Goal: Task Accomplishment & Management: Use online tool/utility

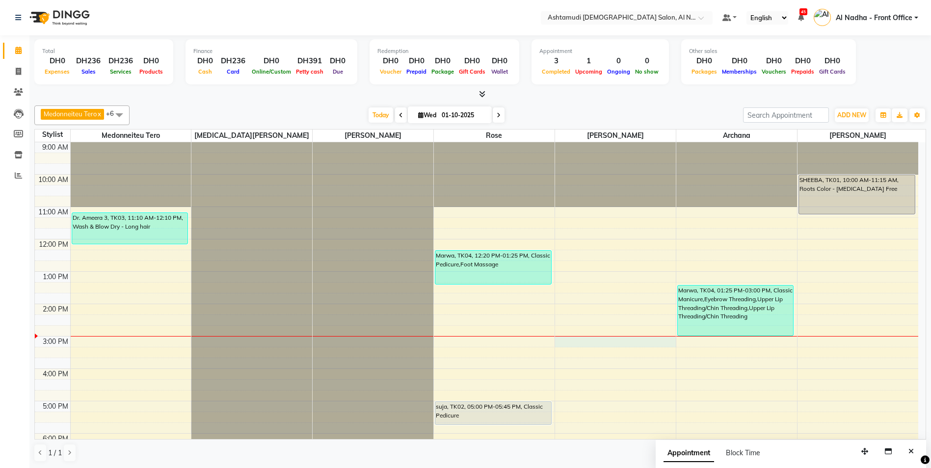
click at [563, 340] on div "9:00 AM 10:00 AM 11:00 AM 12:00 PM 1:00 PM 2:00 PM 3:00 PM 4:00 PM 5:00 PM 6:00…" at bounding box center [477, 368] width 884 height 453
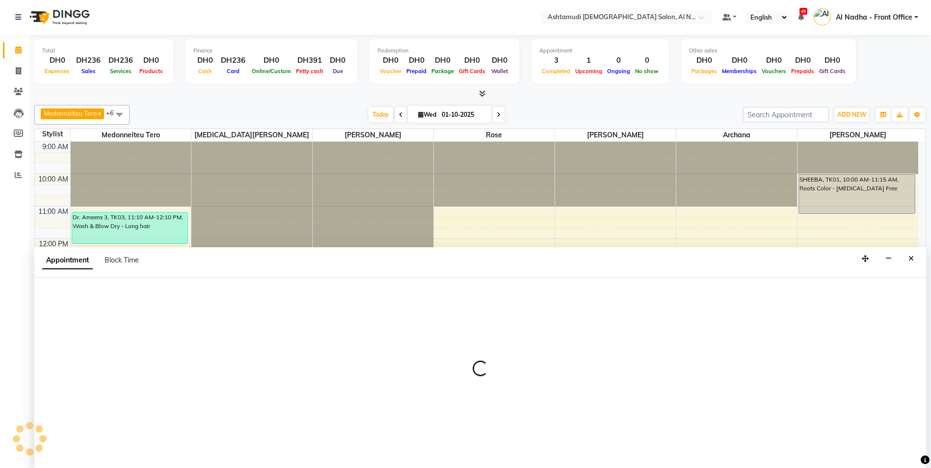
select select "71437"
select select "900"
select select "tentative"
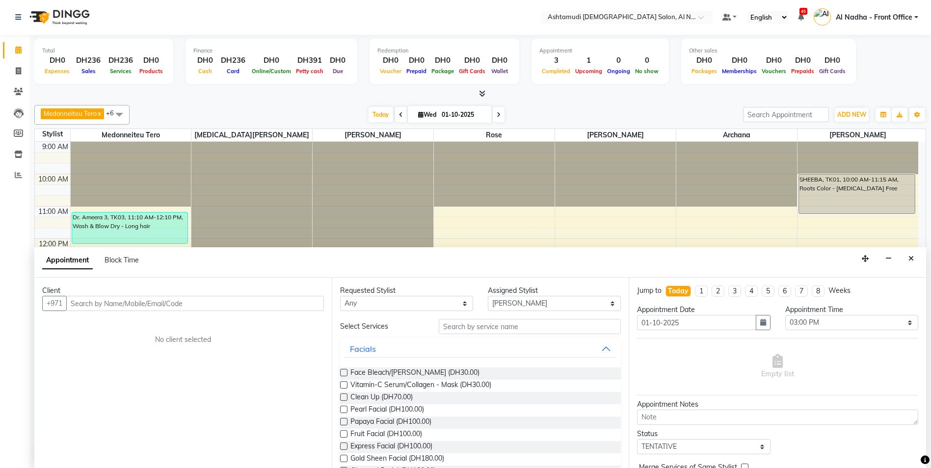
click at [90, 307] on input "text" at bounding box center [195, 303] width 258 height 15
type input "567246984"
click at [311, 307] on span "Add Client" at bounding box center [303, 303] width 33 height 9
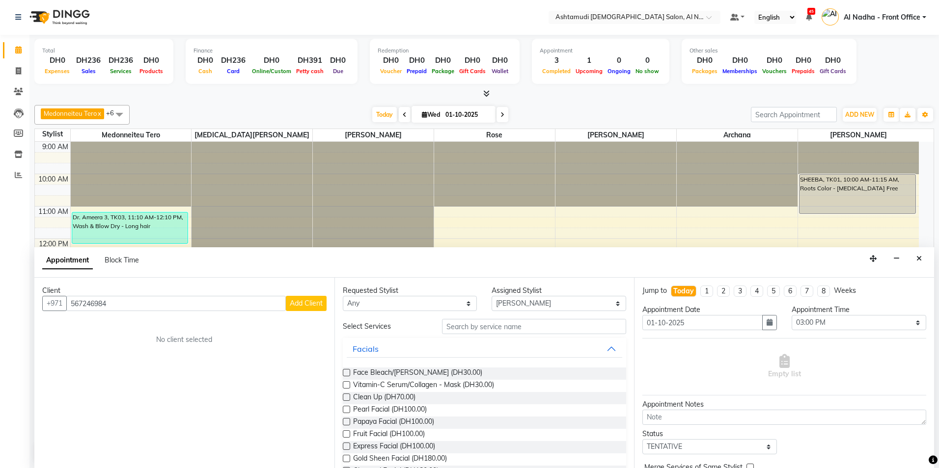
select select "3798"
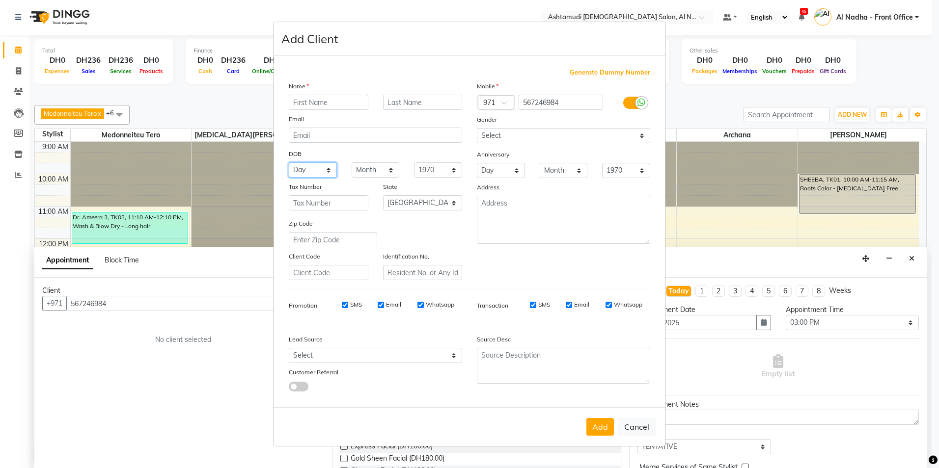
click at [328, 171] on select "Day 01 02 03 04 05 06 07 08 09 10 11 12 13 14 15 16 17 18 19 20 21 22 23 24 25 …" at bounding box center [313, 170] width 48 height 15
click at [443, 168] on select "1940 1941 1942 1943 1944 1945 1946 1947 1948 1949 1950 1951 1952 1953 1954 1955…" at bounding box center [438, 170] width 48 height 15
click at [377, 169] on select "Month January February March April May June July August September October Novem…" at bounding box center [376, 170] width 48 height 15
select select "11"
click at [352, 163] on select "Month January February March April May June July August September October Novem…" at bounding box center [376, 170] width 48 height 15
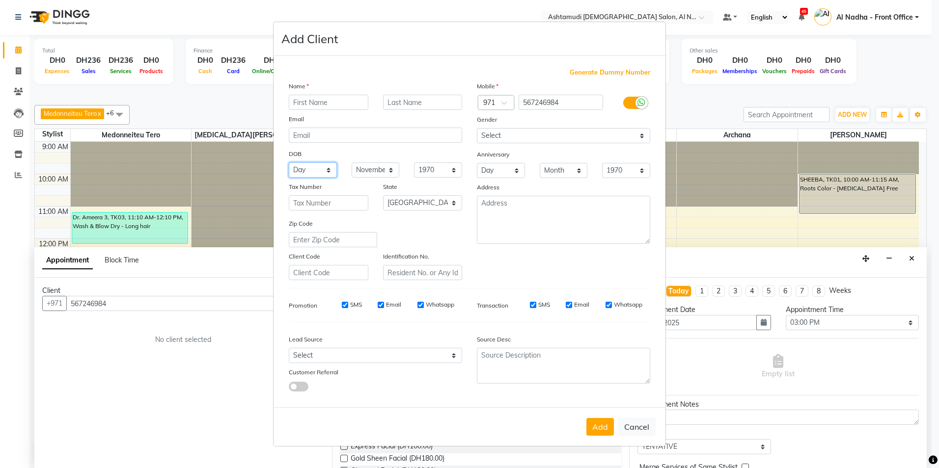
drag, startPoint x: 319, startPoint y: 173, endPoint x: 317, endPoint y: 179, distance: 6.1
click at [319, 173] on select "Day 01 02 03 04 05 06 07 08 09 10 11 12 13 14 15 16 17 18 19 20 21 22 23 24 25 …" at bounding box center [313, 170] width 48 height 15
select select "09"
click at [289, 163] on select "Day 01 02 03 04 05 06 07 08 09 10 11 12 13 14 15 16 17 18 19 20 21 22 23 24 25 …" at bounding box center [313, 170] width 48 height 15
click at [451, 170] on select "1940 1941 1942 1943 1944 1945 1946 1947 1948 1949 1950 1951 1952 1953 1954 1955…" at bounding box center [438, 170] width 48 height 15
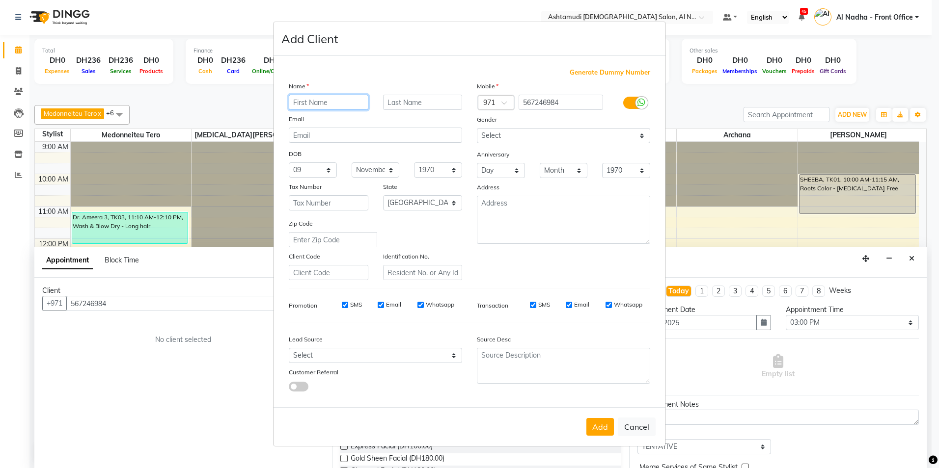
click at [327, 102] on input "text" at bounding box center [329, 102] width 80 height 15
type input "AMNA"
click at [454, 171] on select "1940 1941 1942 1943 1944 1945 1946 1947 1948 1949 1950 1951 1952 1953 1954 1955…" at bounding box center [438, 170] width 48 height 15
select select "1995"
click at [414, 163] on select "1940 1941 1942 1943 1944 1945 1946 1947 1948 1949 1950 1951 1952 1953 1954 1955…" at bounding box center [438, 170] width 48 height 15
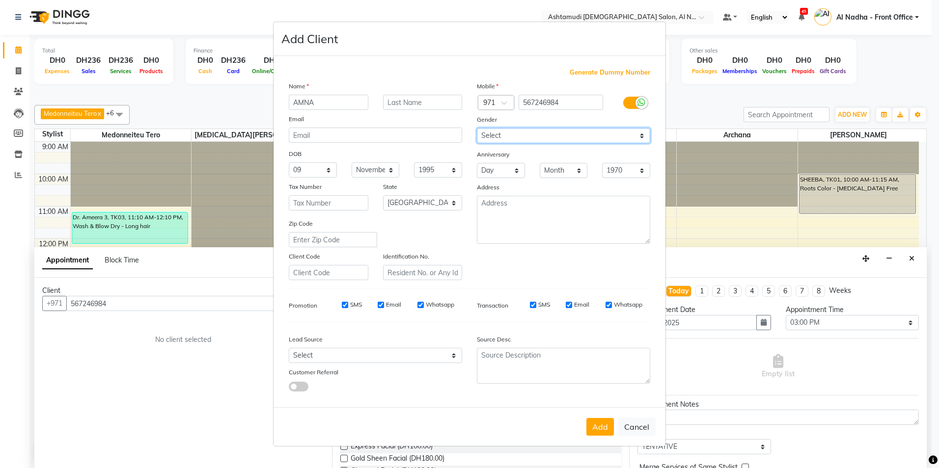
click at [511, 141] on select "Select [DEMOGRAPHIC_DATA] [DEMOGRAPHIC_DATA] Other Prefer Not To Say" at bounding box center [563, 135] width 173 height 15
select select "[DEMOGRAPHIC_DATA]"
click at [477, 128] on select "Select [DEMOGRAPHIC_DATA] [DEMOGRAPHIC_DATA] Other Prefer Not To Say" at bounding box center [563, 135] width 173 height 15
click at [598, 425] on button "Add" at bounding box center [599, 427] width 27 height 18
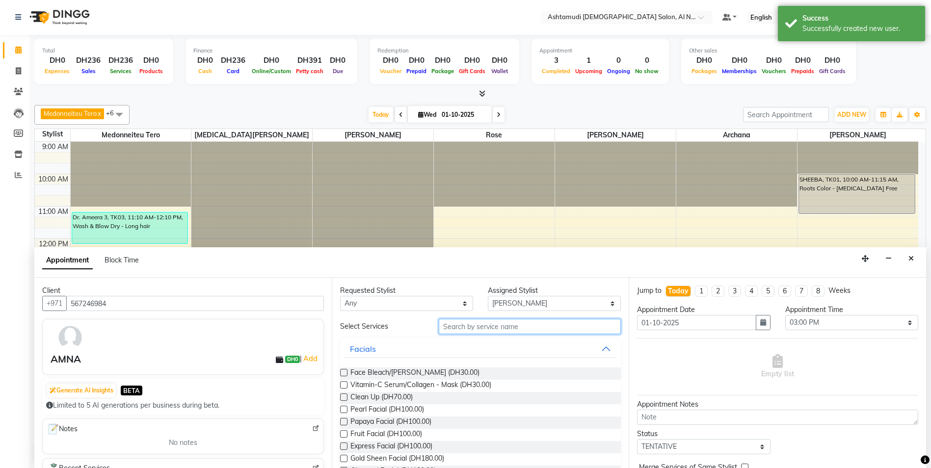
click at [456, 325] on input "text" at bounding box center [530, 326] width 183 height 15
type input "B"
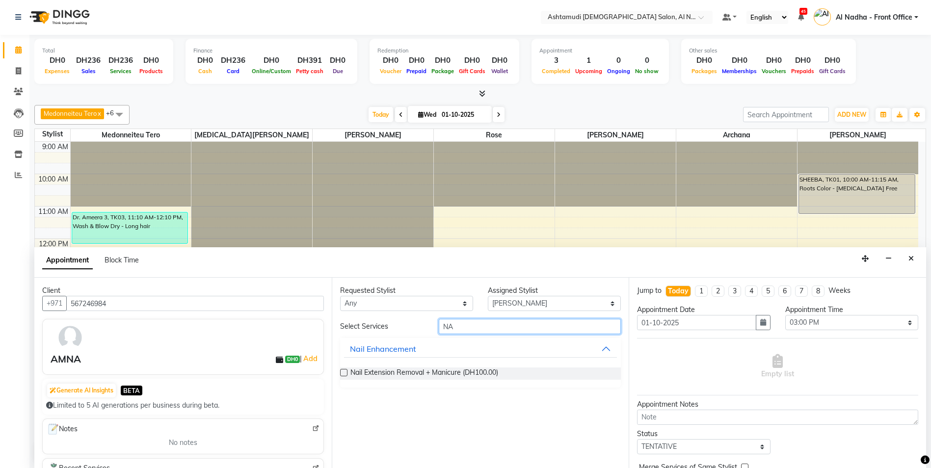
type input "N"
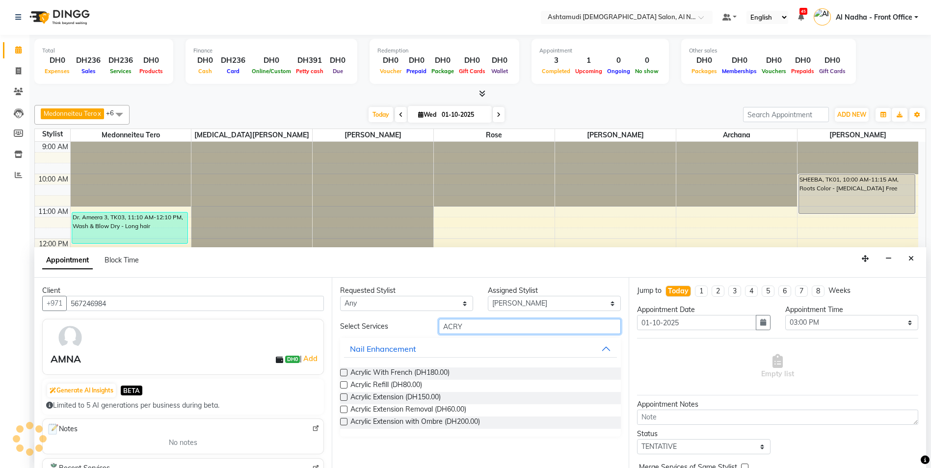
type input "ACRY"
click at [343, 398] on label at bounding box center [343, 397] width 7 height 7
click at [343, 398] on input "checkbox" at bounding box center [343, 398] width 6 height 6
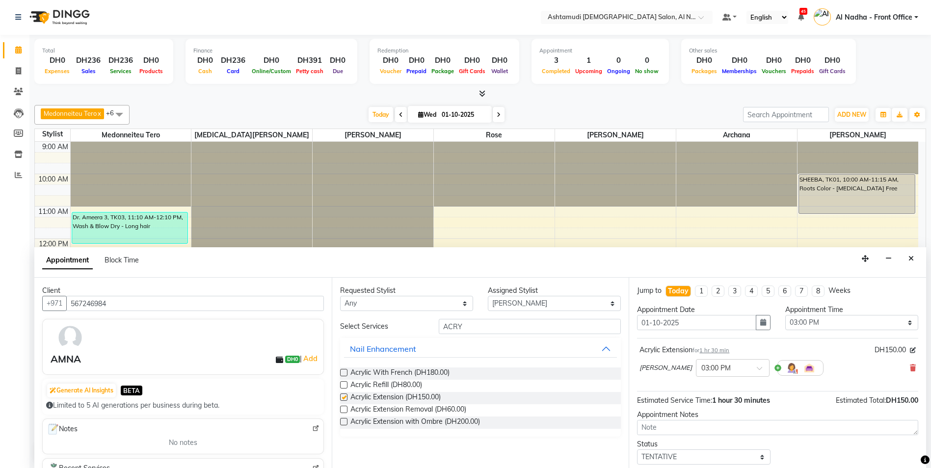
checkbox input "false"
click at [474, 329] on input "ACRY" at bounding box center [530, 326] width 183 height 15
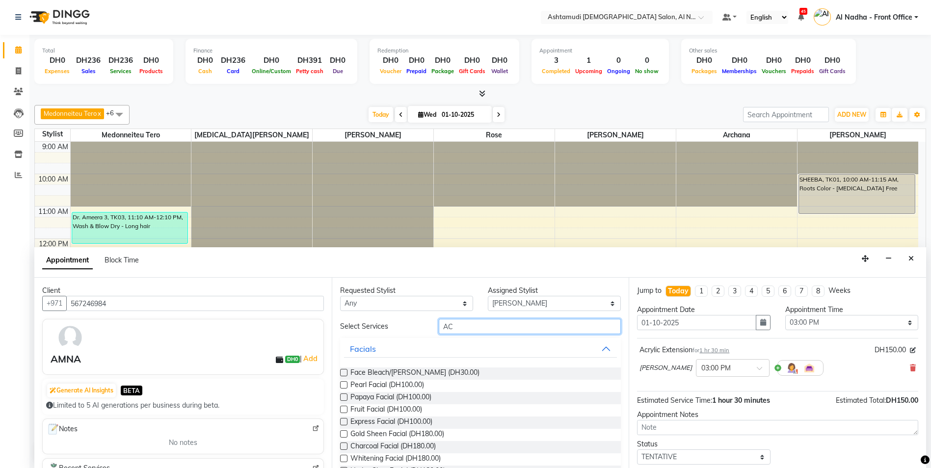
type input "A"
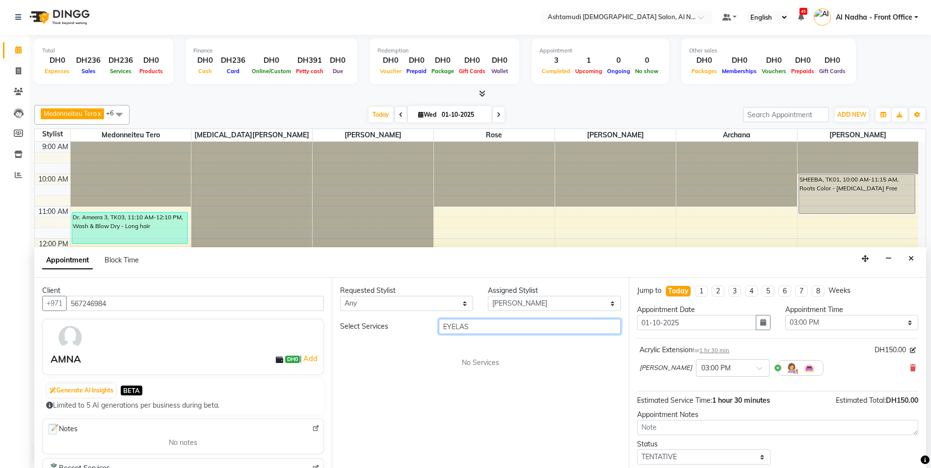
click at [456, 325] on input "EYELAS" at bounding box center [530, 326] width 183 height 15
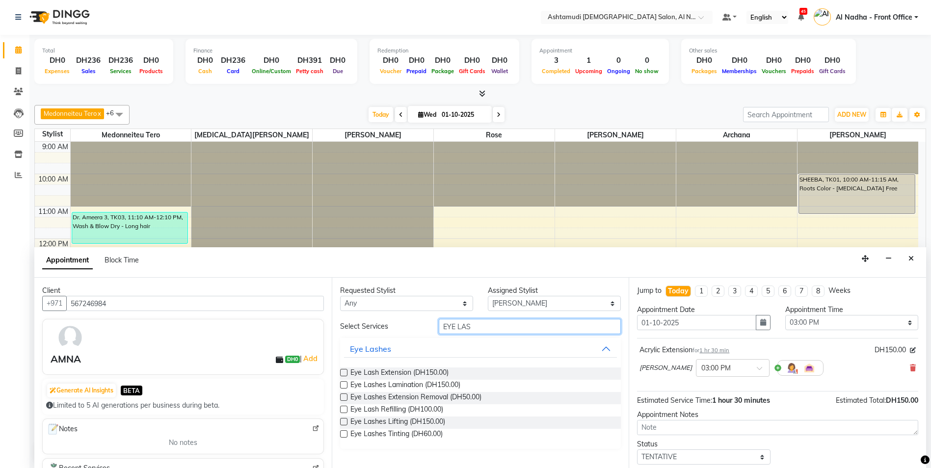
type input "EYE LAS"
click at [344, 373] on label at bounding box center [343, 372] width 7 height 7
click at [344, 373] on input "checkbox" at bounding box center [343, 374] width 6 height 6
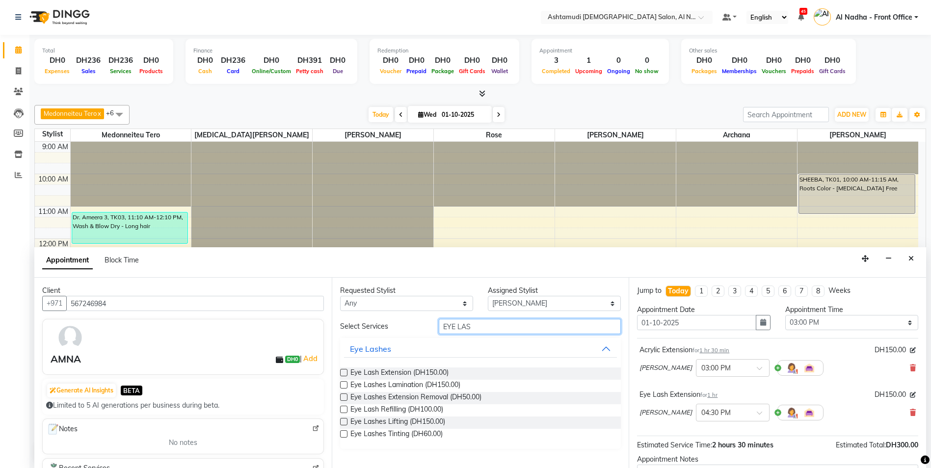
checkbox input "false"
click at [484, 321] on input "EYE LAS" at bounding box center [530, 326] width 183 height 15
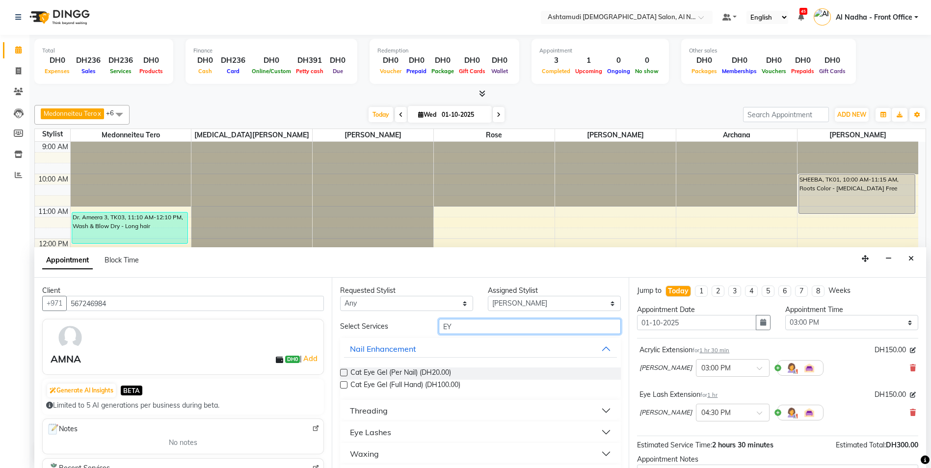
type input "E"
type input "FULL ARM"
click at [343, 373] on label at bounding box center [343, 372] width 7 height 7
click at [343, 373] on input "checkbox" at bounding box center [343, 374] width 6 height 6
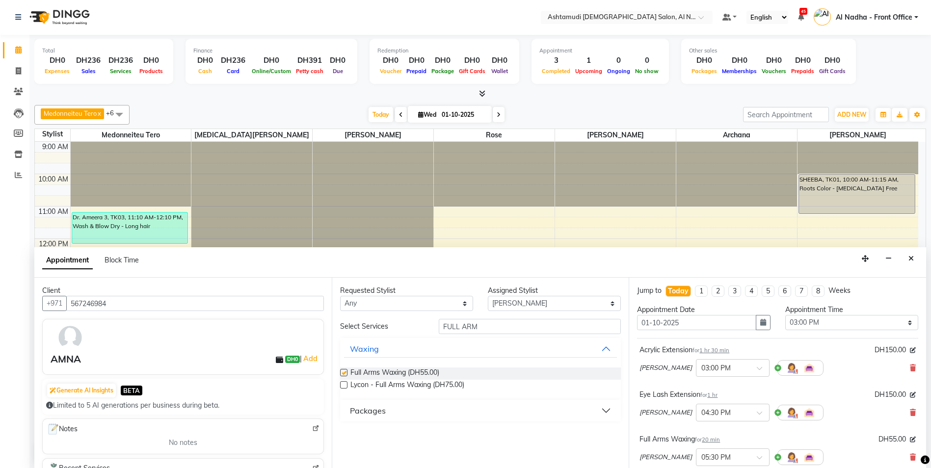
checkbox input "false"
click at [499, 327] on input "FULL ARM" at bounding box center [530, 326] width 183 height 15
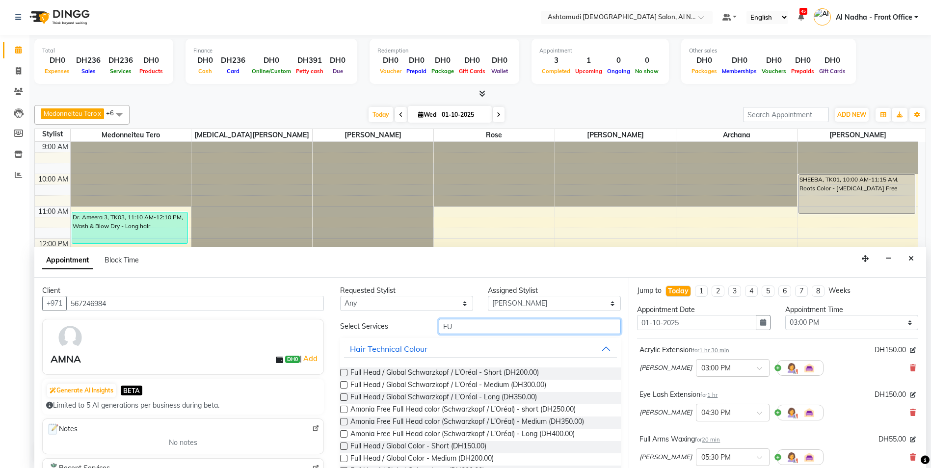
type input "F"
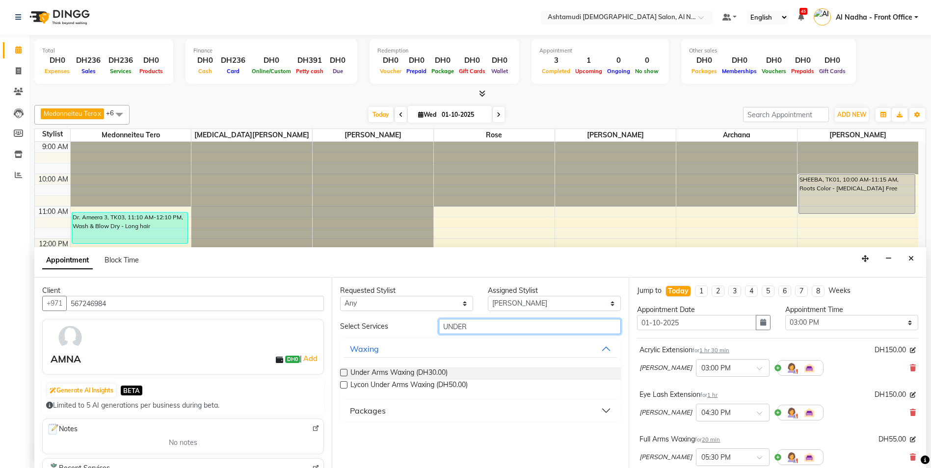
type input "UNDER"
click at [346, 373] on label at bounding box center [343, 372] width 7 height 7
click at [346, 373] on input "checkbox" at bounding box center [343, 374] width 6 height 6
checkbox input "false"
click at [472, 328] on input "UNDER" at bounding box center [530, 326] width 183 height 15
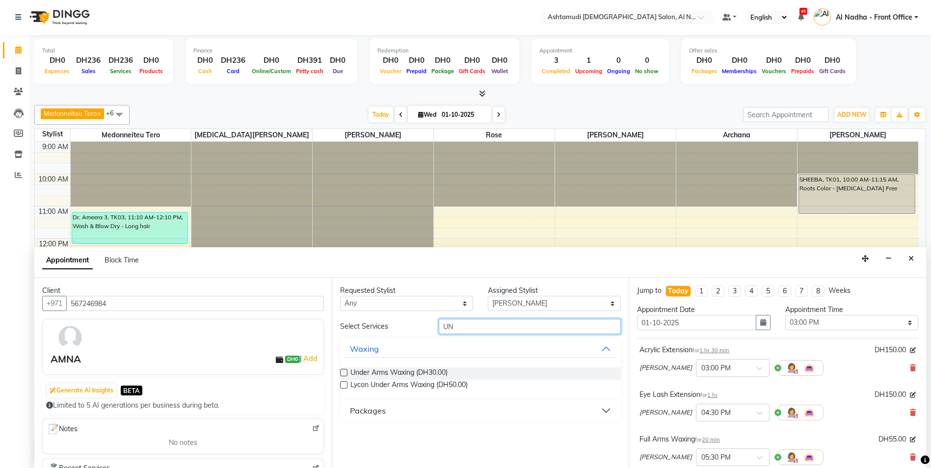
type input "U"
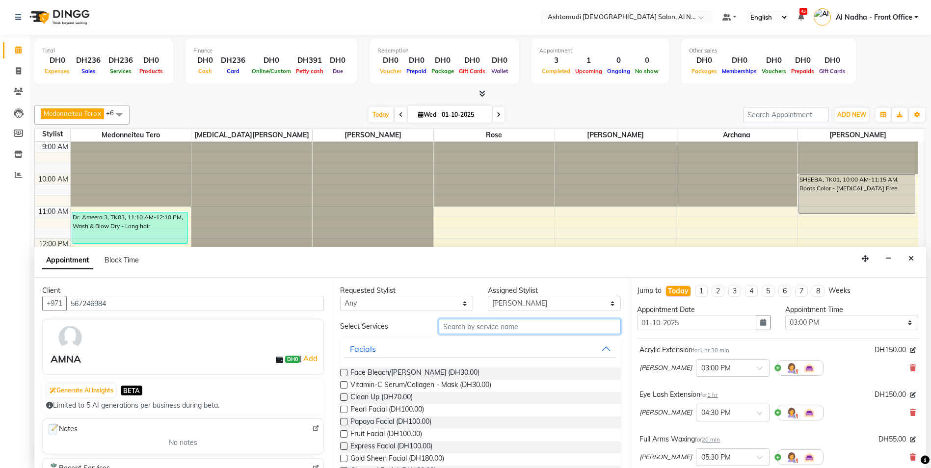
type input "S"
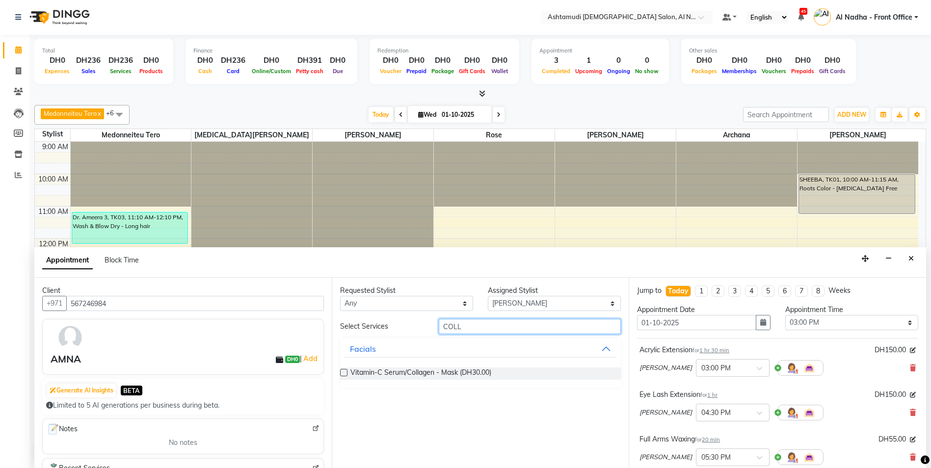
type input "COLL"
click at [346, 371] on label at bounding box center [343, 372] width 7 height 7
click at [346, 371] on input "checkbox" at bounding box center [343, 374] width 6 height 6
checkbox input "false"
click at [470, 331] on input "COLL" at bounding box center [530, 326] width 183 height 15
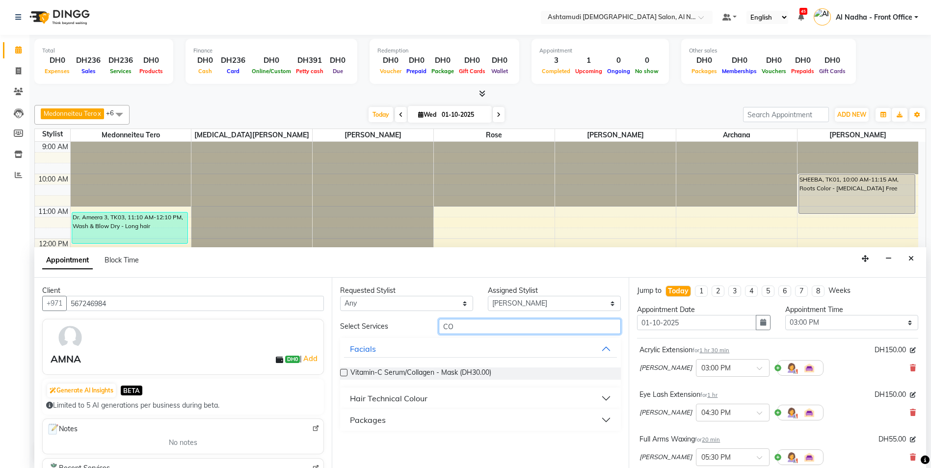
type input "C"
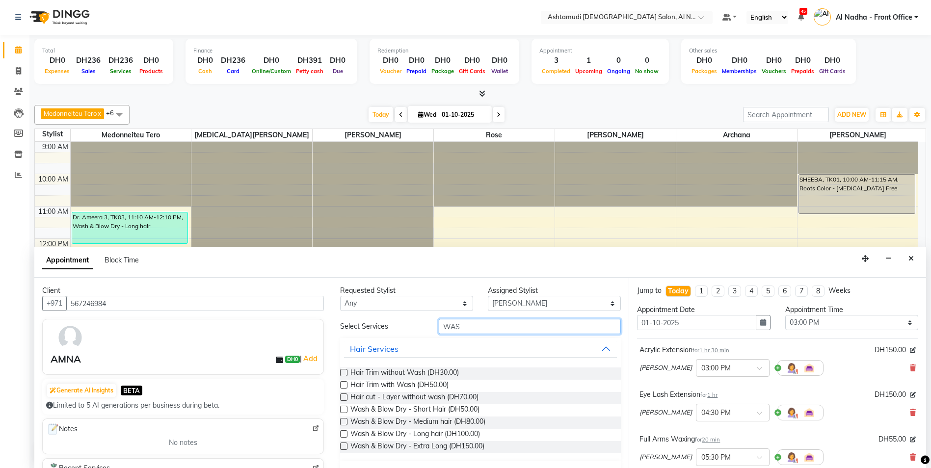
type input "WAS"
click at [344, 420] on label at bounding box center [343, 421] width 7 height 7
click at [344, 420] on input "checkbox" at bounding box center [343, 423] width 6 height 6
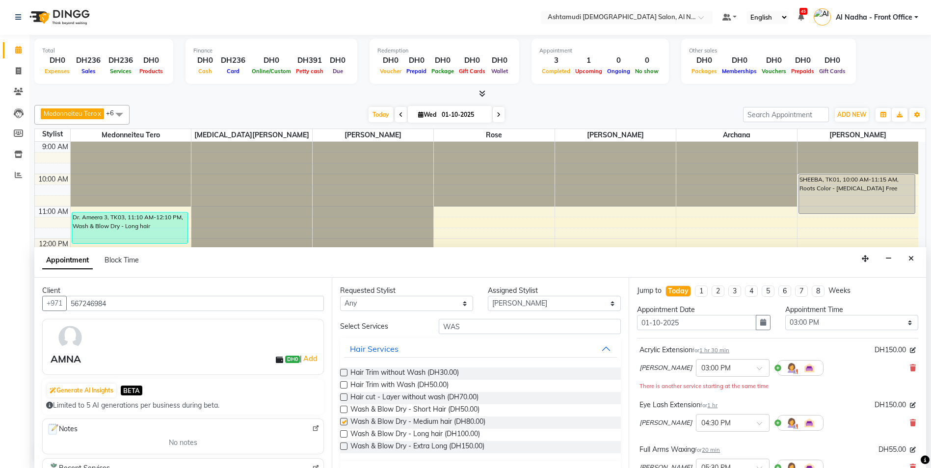
checkbox input "false"
click at [464, 324] on input "WAS" at bounding box center [530, 326] width 183 height 15
type input "W"
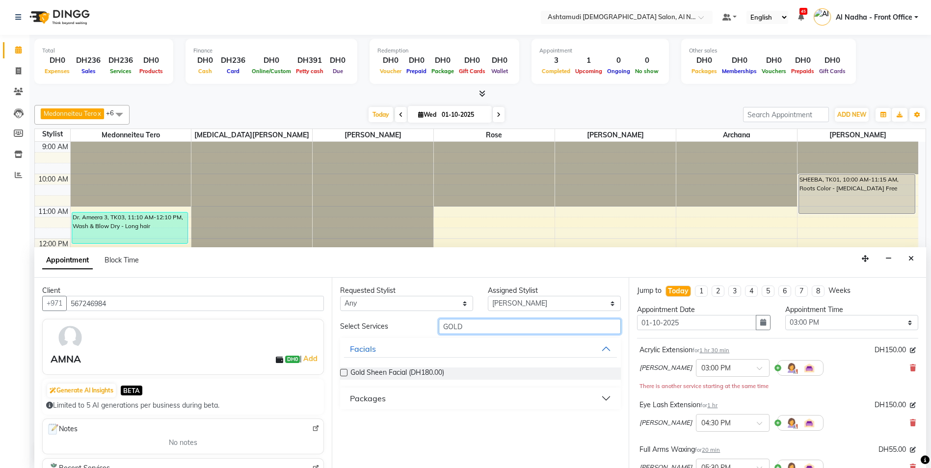
type input "GOLD"
click at [341, 372] on label at bounding box center [343, 372] width 7 height 7
click at [341, 372] on input "checkbox" at bounding box center [343, 374] width 6 height 6
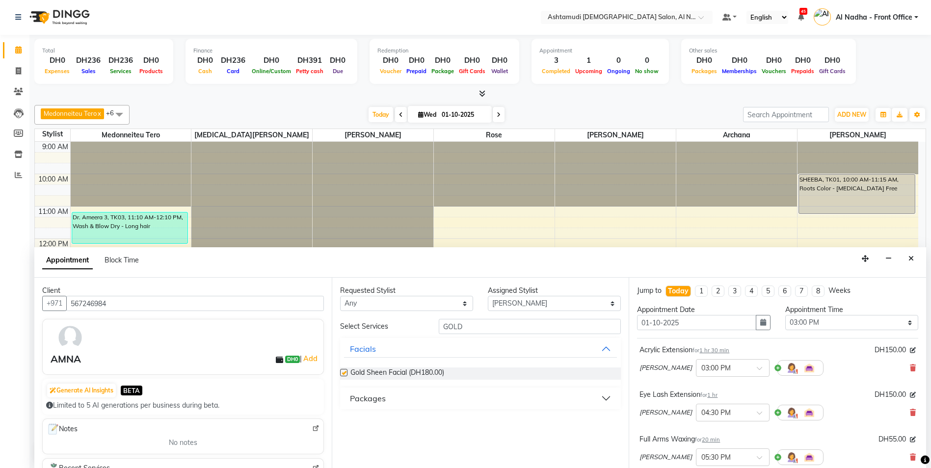
checkbox input "false"
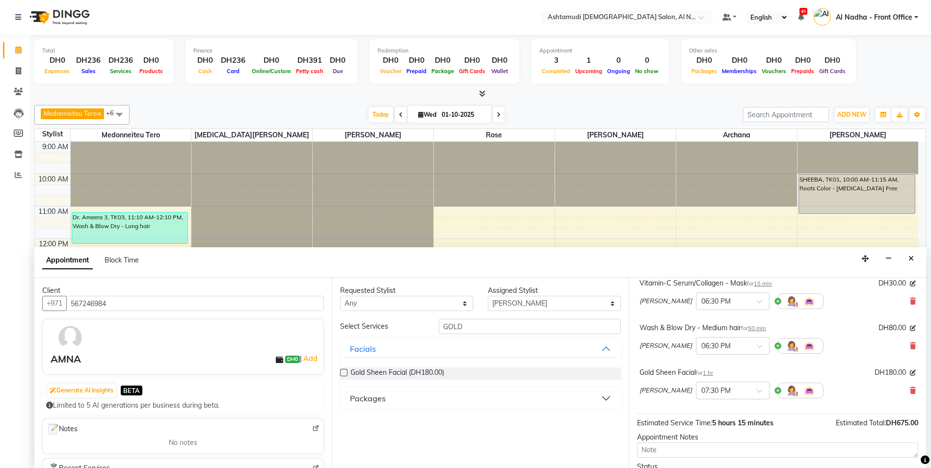
scroll to position [326, 0]
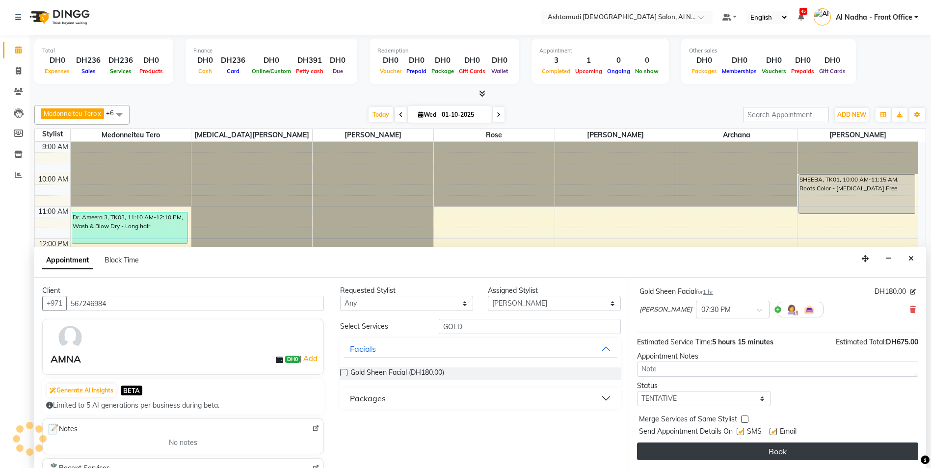
click at [714, 449] on button "Book" at bounding box center [777, 452] width 281 height 18
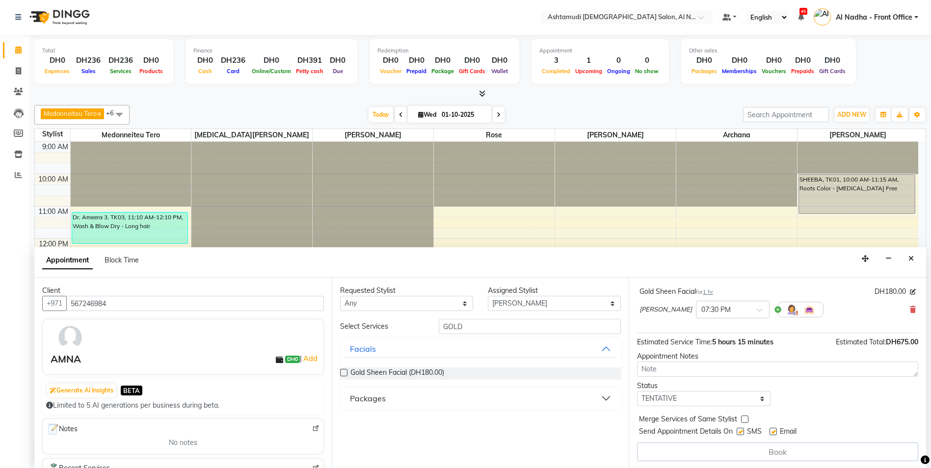
scroll to position [0, 0]
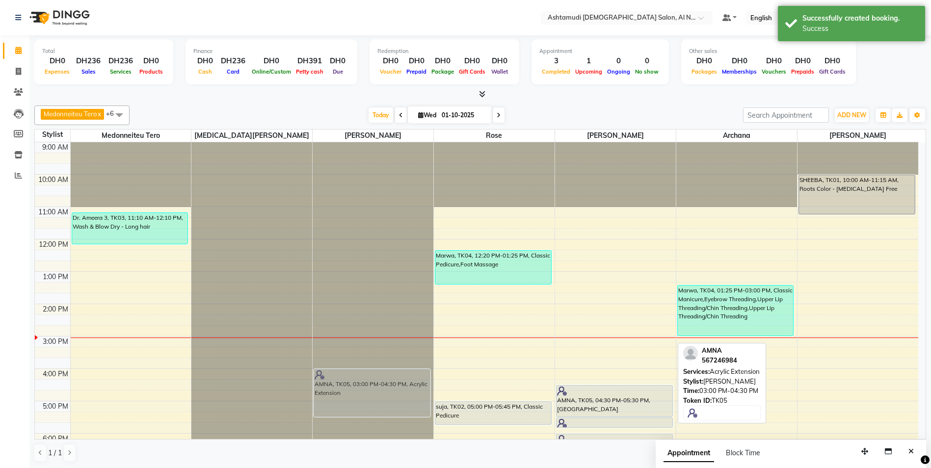
drag, startPoint x: 599, startPoint y: 356, endPoint x: 385, endPoint y: 385, distance: 215.5
click at [385, 385] on tr "Dr. Ameera 3, TK03, 11:10 AM-12:10 PM, Wash & Blow Dry - Long hair AMNA, TK05, …" at bounding box center [477, 368] width 884 height 453
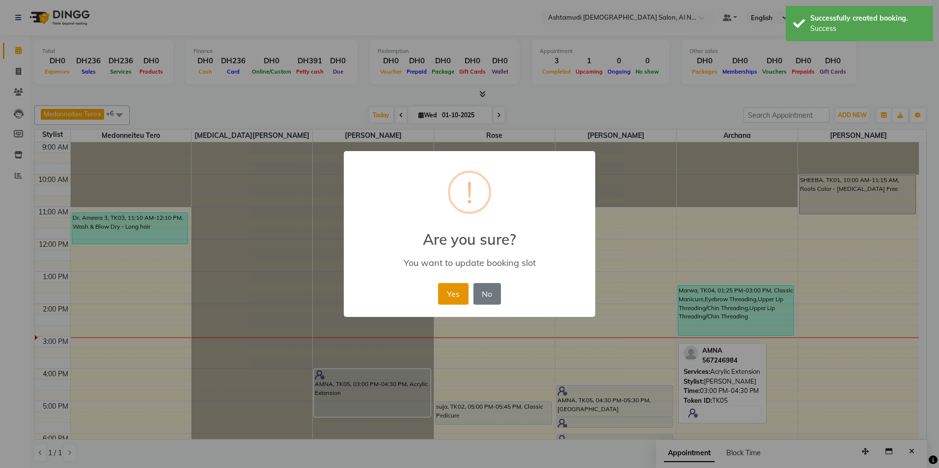
click at [446, 299] on button "Yes" at bounding box center [453, 294] width 30 height 22
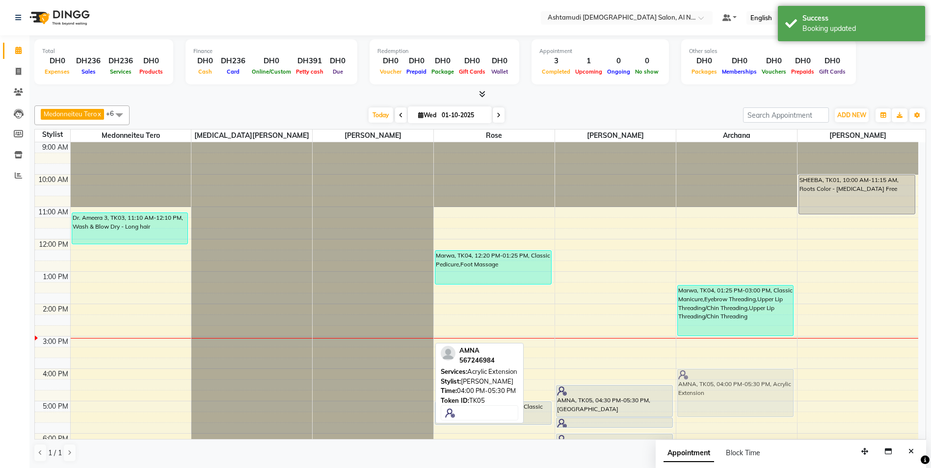
drag, startPoint x: 395, startPoint y: 395, endPoint x: 738, endPoint y: 392, distance: 343.7
click at [738, 392] on tr "Dr. Ameera 3, TK03, 11:10 AM-12:10 PM, Wash & Blow Dry - Long hair AMNA, TK05, …" at bounding box center [477, 368] width 884 height 453
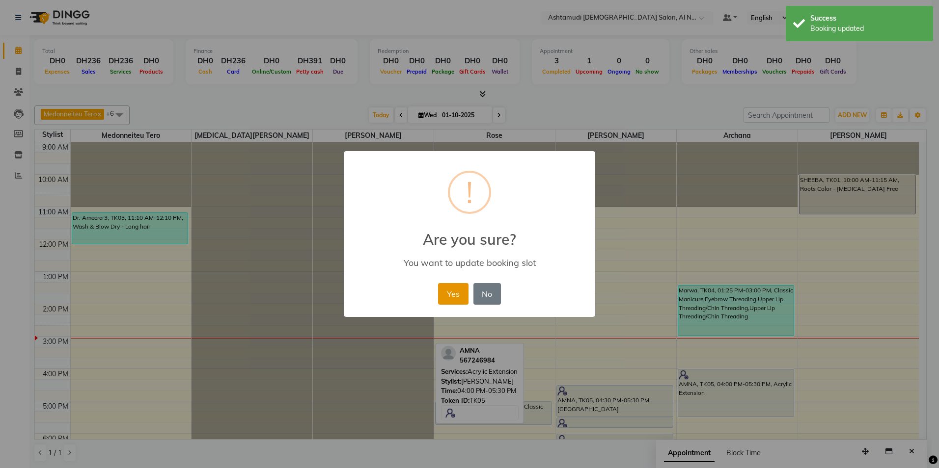
click at [446, 292] on button "Yes" at bounding box center [453, 294] width 30 height 22
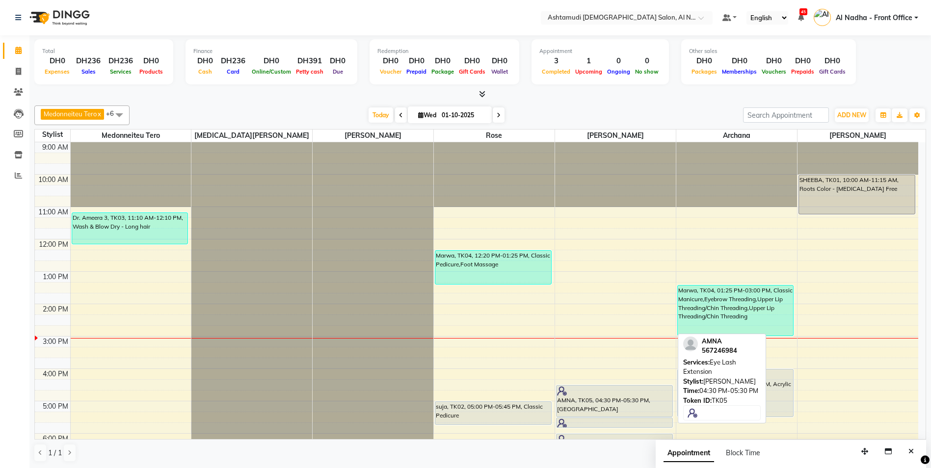
scroll to position [98, 0]
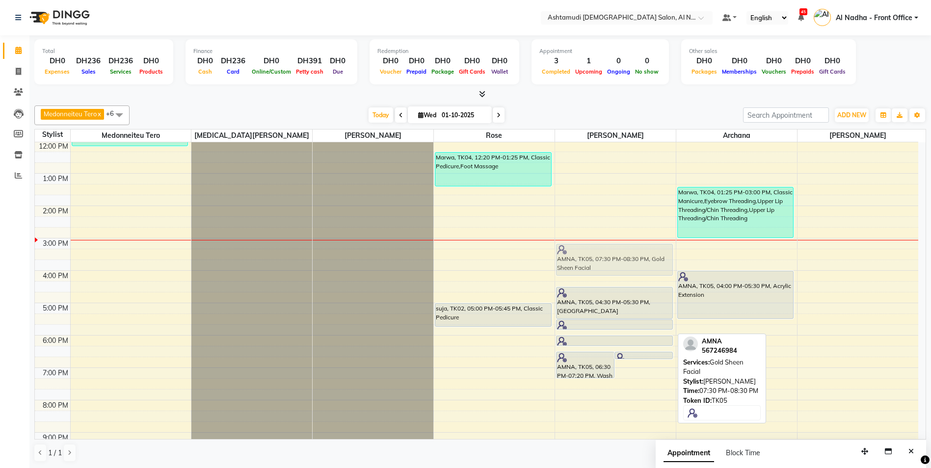
drag, startPoint x: 616, startPoint y: 401, endPoint x: 615, endPoint y: 257, distance: 143.9
click at [615, 257] on div "AMNA, TK05, 06:30 PM-07:20 PM, Wash & Blow Dry - Medium hair AMNA, TK05, 06:30 …" at bounding box center [615, 270] width 121 height 453
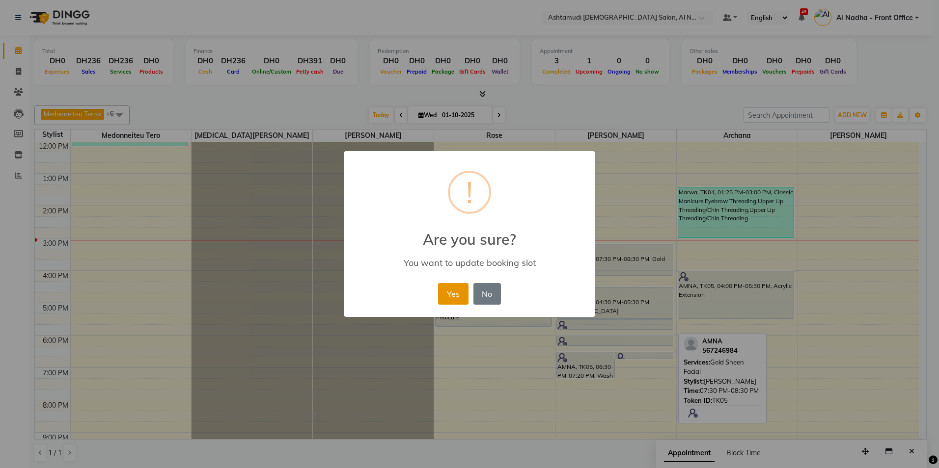
click at [460, 292] on button "Yes" at bounding box center [453, 294] width 30 height 22
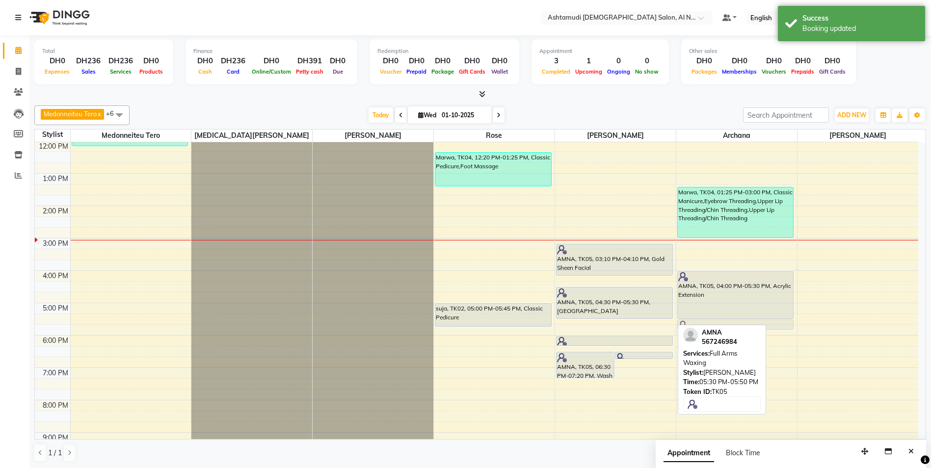
drag, startPoint x: 608, startPoint y: 326, endPoint x: 707, endPoint y: 325, distance: 98.2
click at [707, 325] on div "Medonneiteu Tero x [MEDICAL_DATA][PERSON_NAME] x [PERSON_NAME] x [PERSON_NAME] …" at bounding box center [480, 284] width 892 height 365
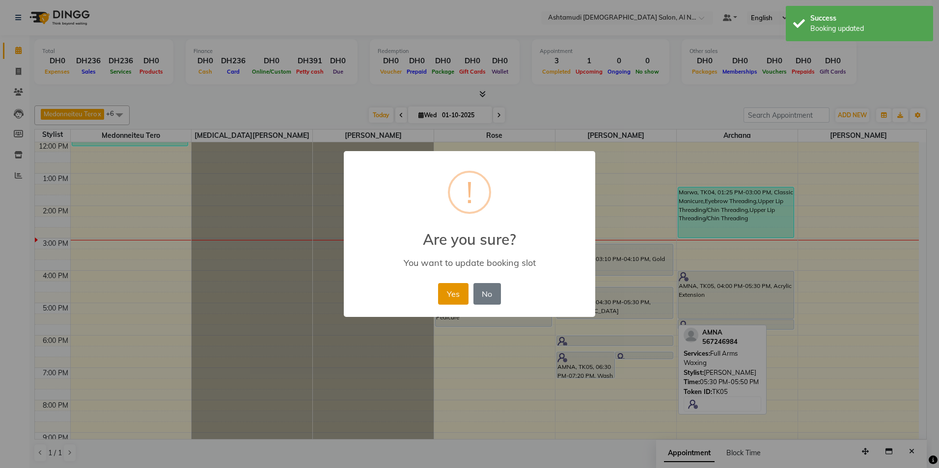
click at [448, 289] on button "Yes" at bounding box center [453, 294] width 30 height 22
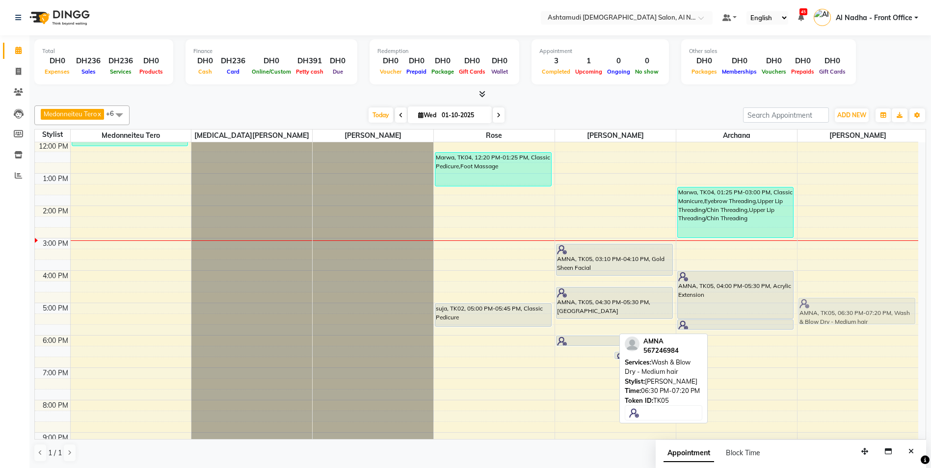
drag, startPoint x: 582, startPoint y: 367, endPoint x: 829, endPoint y: 311, distance: 253.3
click at [829, 311] on tr "Dr. Ameera 3, TK03, 11:10 AM-12:10 PM, Wash & Blow Dry - Long hair Marwa, TK04,…" at bounding box center [477, 270] width 884 height 453
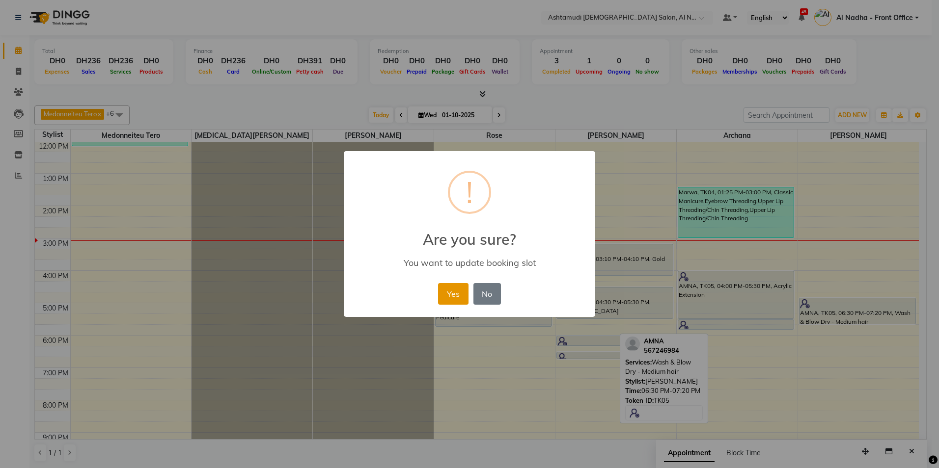
click at [458, 291] on button "Yes" at bounding box center [453, 294] width 30 height 22
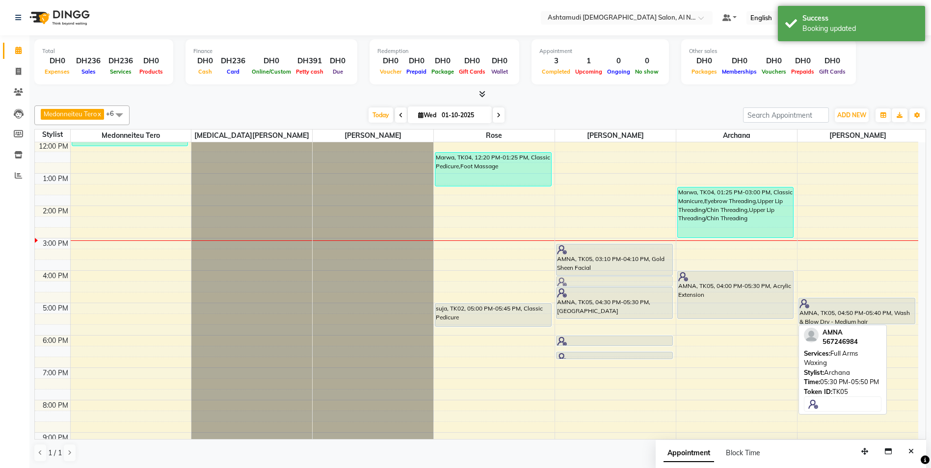
drag, startPoint x: 704, startPoint y: 324, endPoint x: 634, endPoint y: 282, distance: 81.9
click at [634, 282] on tr "Dr. Ameera 3, TK03, 11:10 AM-12:10 PM, Wash & Blow Dry - Long hair Marwa, TK04,…" at bounding box center [477, 270] width 884 height 453
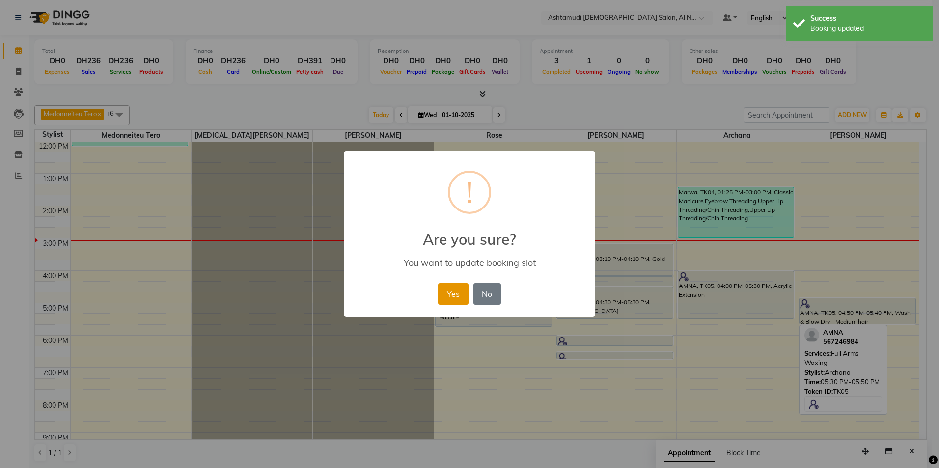
click at [442, 290] on button "Yes" at bounding box center [453, 294] width 30 height 22
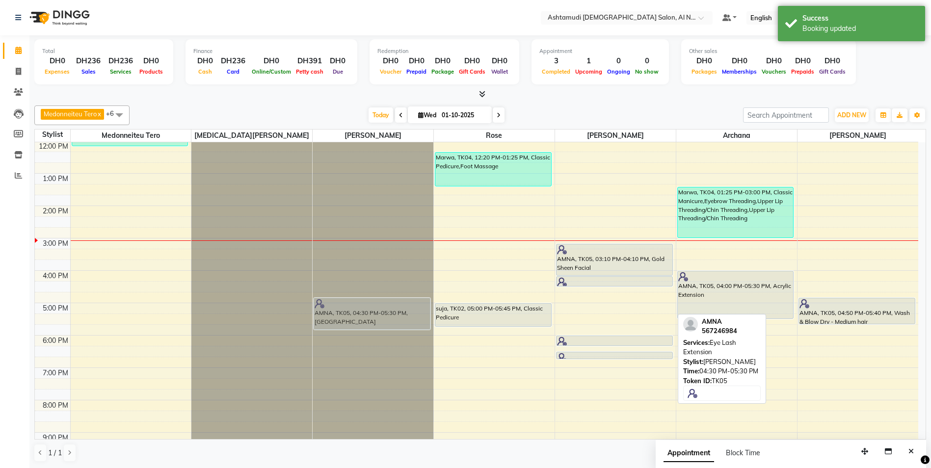
drag, startPoint x: 622, startPoint y: 307, endPoint x: 398, endPoint y: 320, distance: 224.2
click at [398, 320] on tr "Dr. Ameera 3, TK03, 11:10 AM-12:10 PM, Wash & Blow Dry - Long hair AMNA, TK05, …" at bounding box center [477, 270] width 884 height 453
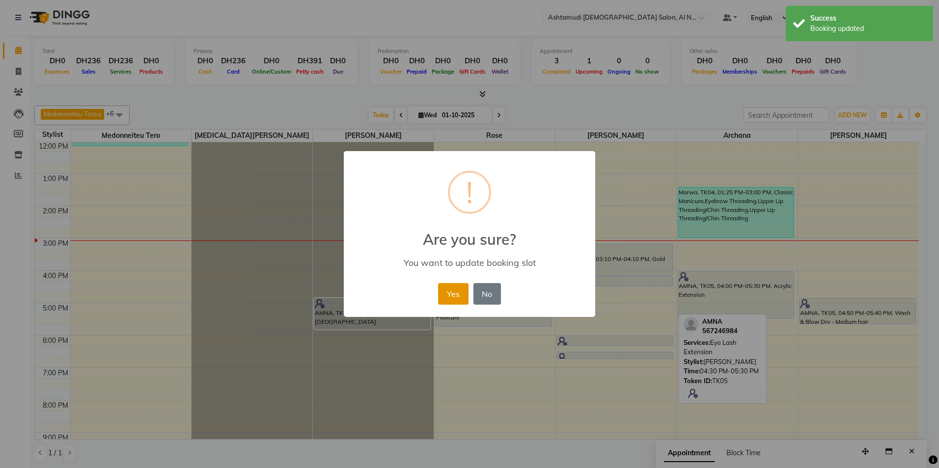
click at [462, 292] on button "Yes" at bounding box center [453, 294] width 30 height 22
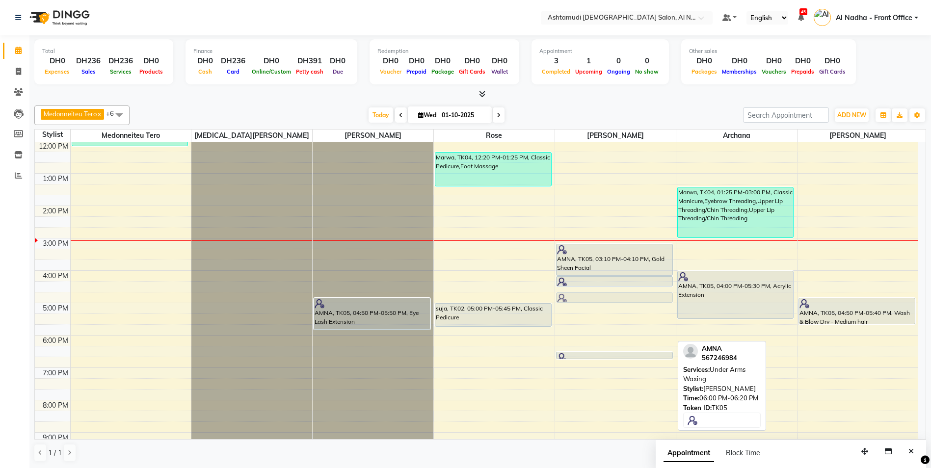
drag, startPoint x: 575, startPoint y: 338, endPoint x: 627, endPoint y: 296, distance: 67.3
click at [627, 296] on div "AMNA, TK05, 03:10 PM-04:10 PM, Gold Sheen Facial AMNA, TK05, 04:10 PM-04:30 PM,…" at bounding box center [615, 270] width 121 height 453
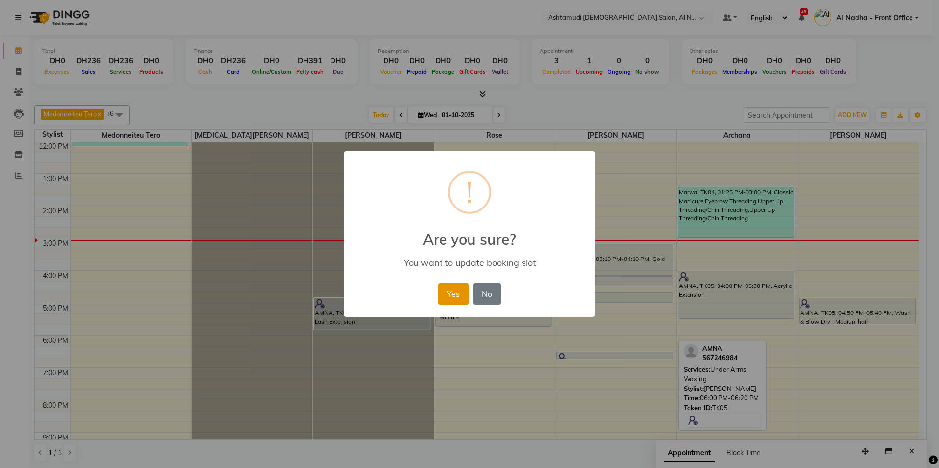
click at [462, 293] on button "Yes" at bounding box center [453, 294] width 30 height 22
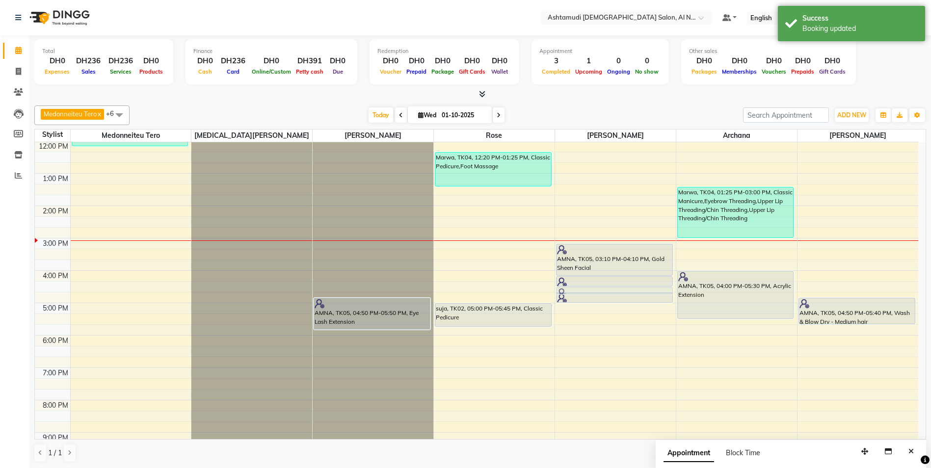
drag, startPoint x: 582, startPoint y: 355, endPoint x: 606, endPoint y: 290, distance: 69.3
click at [606, 290] on div "AMNA, TK05, 03:10 PM-04:10 PM, Gold Sheen Facial AMNA, TK05, 04:10 PM-04:30 PM,…" at bounding box center [615, 270] width 121 height 453
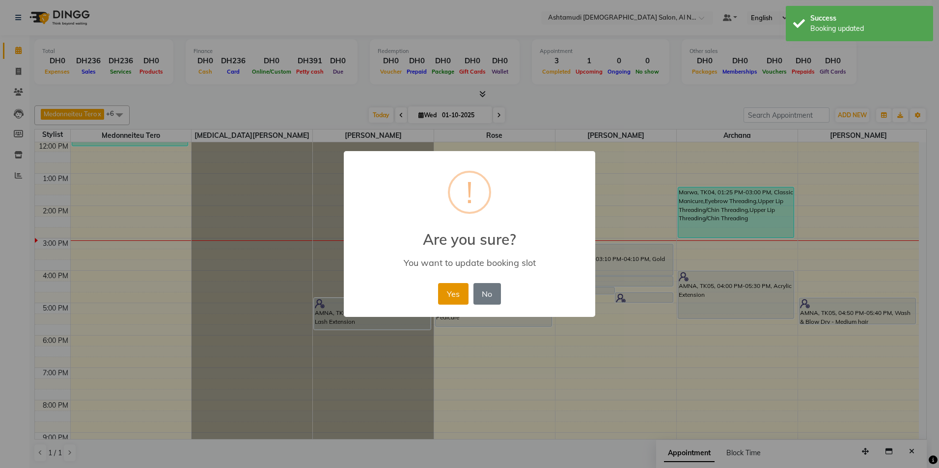
click at [446, 291] on button "Yes" at bounding box center [453, 294] width 30 height 22
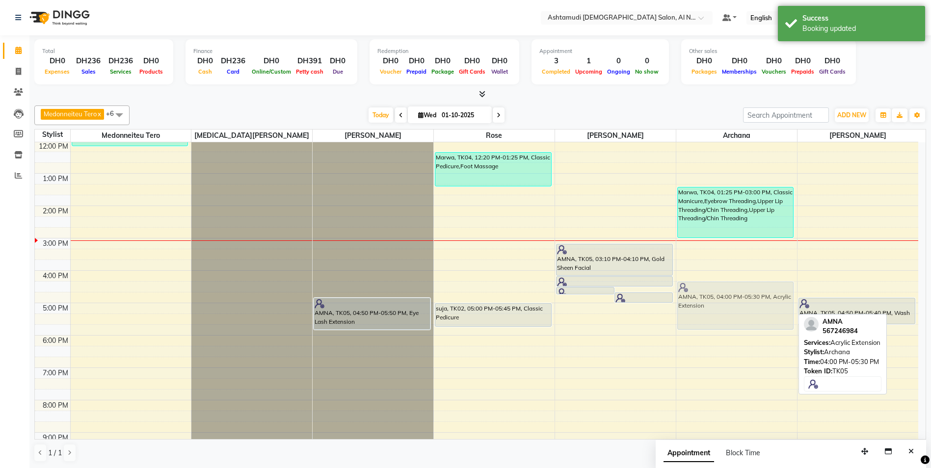
drag, startPoint x: 709, startPoint y: 290, endPoint x: 711, endPoint y: 296, distance: 6.2
click at [711, 296] on div "Marwa, TK04, 01:25 PM-03:00 PM, Classic Manicure,Eyebrow Threading,Upper Lip Th…" at bounding box center [737, 270] width 121 height 453
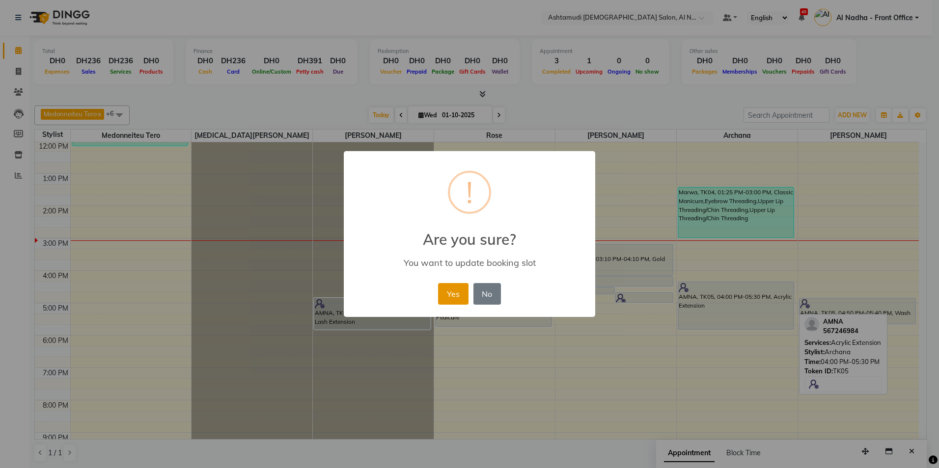
click at [460, 297] on button "Yes" at bounding box center [453, 294] width 30 height 22
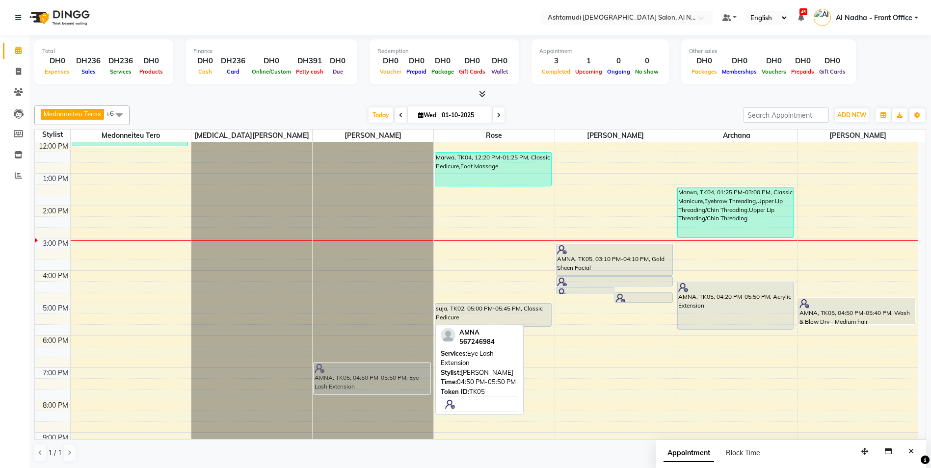
drag, startPoint x: 352, startPoint y: 320, endPoint x: 354, endPoint y: 381, distance: 61.9
click at [354, 381] on div "AMNA, TK05, 04:50 PM-05:50 PM, Eye Lash Extension AMNA, TK05, 04:50 PM-05:50 PM…" at bounding box center [373, 270] width 121 height 453
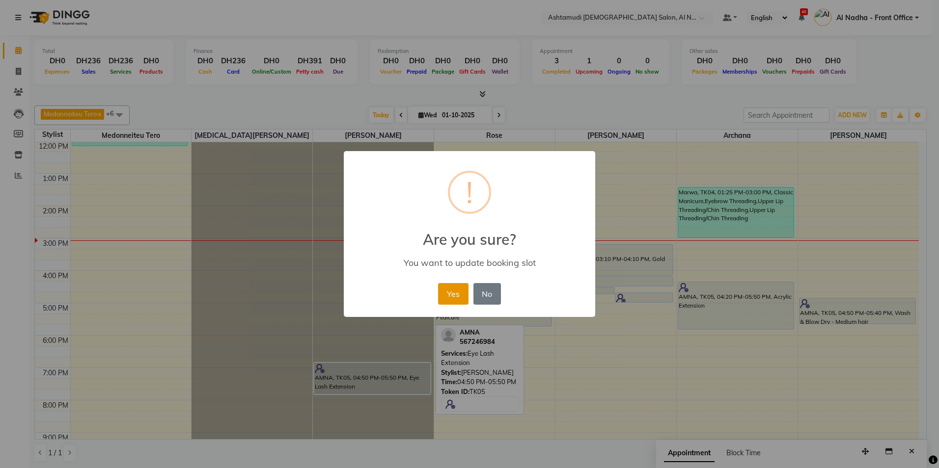
click at [447, 299] on button "Yes" at bounding box center [453, 294] width 30 height 22
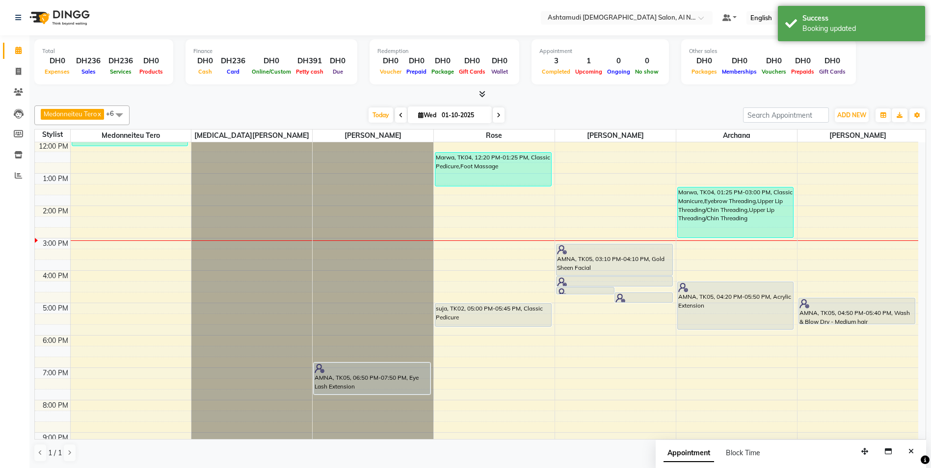
scroll to position [156, 0]
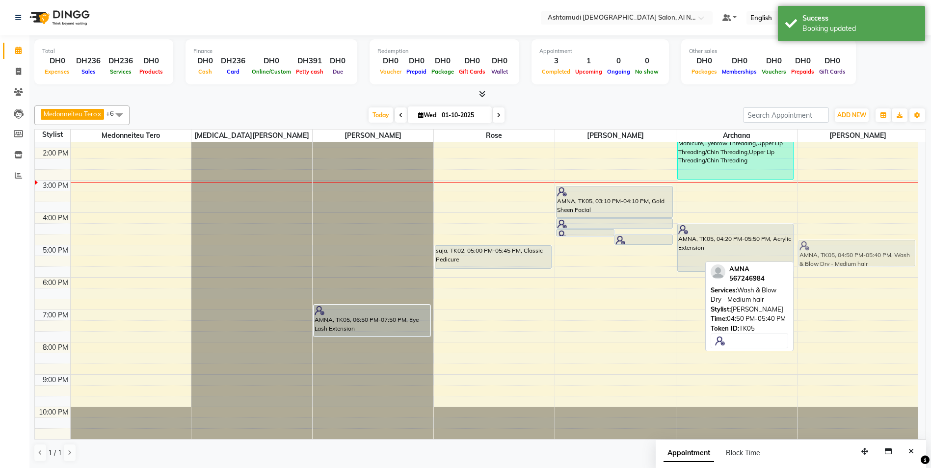
drag, startPoint x: 830, startPoint y: 261, endPoint x: 834, endPoint y: 266, distance: 5.6
click at [834, 266] on div "SHEEBA, TK01, 10:00 AM-11:15 AM, Roots Color - [MEDICAL_DATA] Free AMNA, TK05, …" at bounding box center [858, 212] width 121 height 453
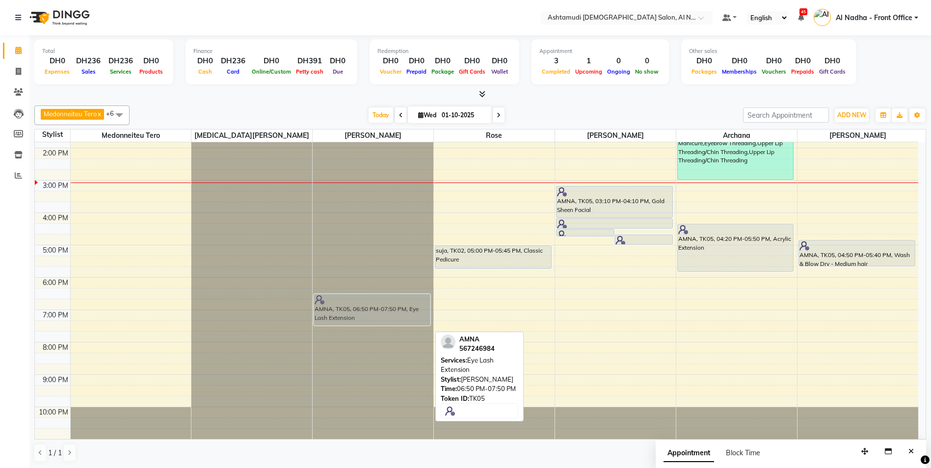
drag, startPoint x: 345, startPoint y: 319, endPoint x: 351, endPoint y: 311, distance: 9.1
click at [351, 311] on div "AMNA, TK05, 06:50 PM-07:50 PM, Eye Lash Extension AMNA, TK05, 06:50 PM-07:50 PM…" at bounding box center [373, 212] width 121 height 453
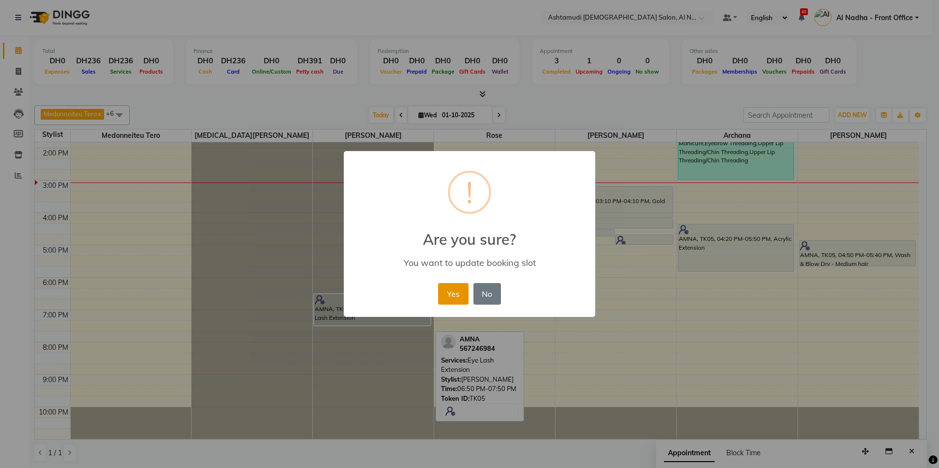
click at [456, 299] on button "Yes" at bounding box center [453, 294] width 30 height 22
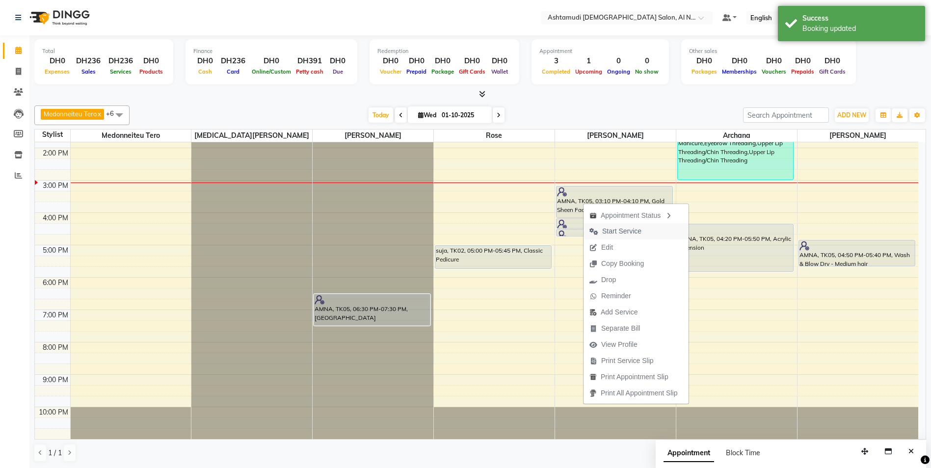
click at [626, 231] on span "Start Service" at bounding box center [621, 231] width 39 height 10
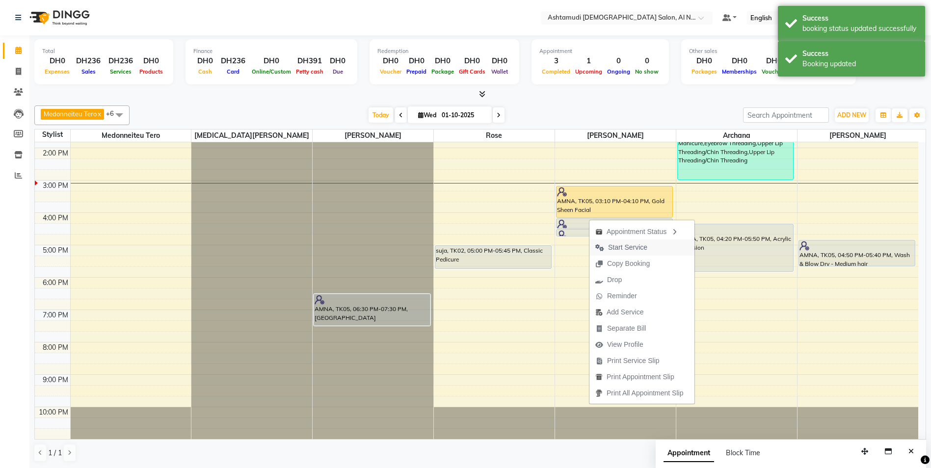
click at [618, 248] on span "Start Service" at bounding box center [627, 248] width 39 height 10
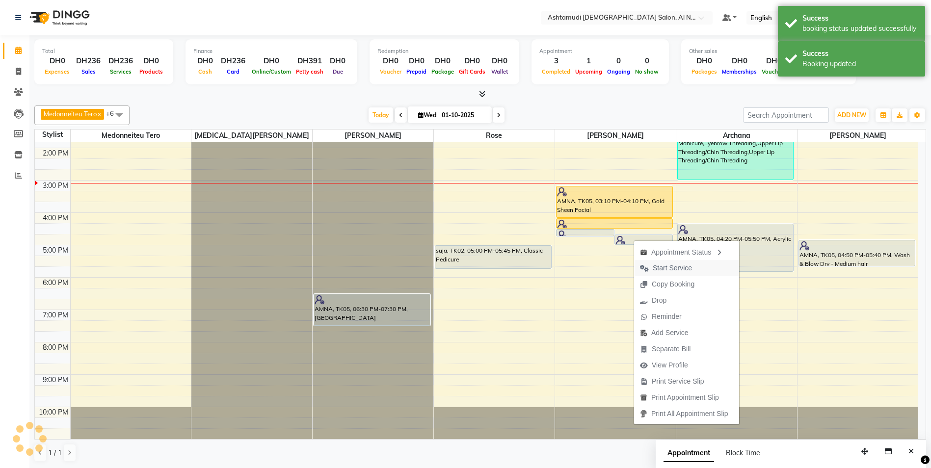
click at [654, 267] on span "Start Service" at bounding box center [672, 268] width 39 height 10
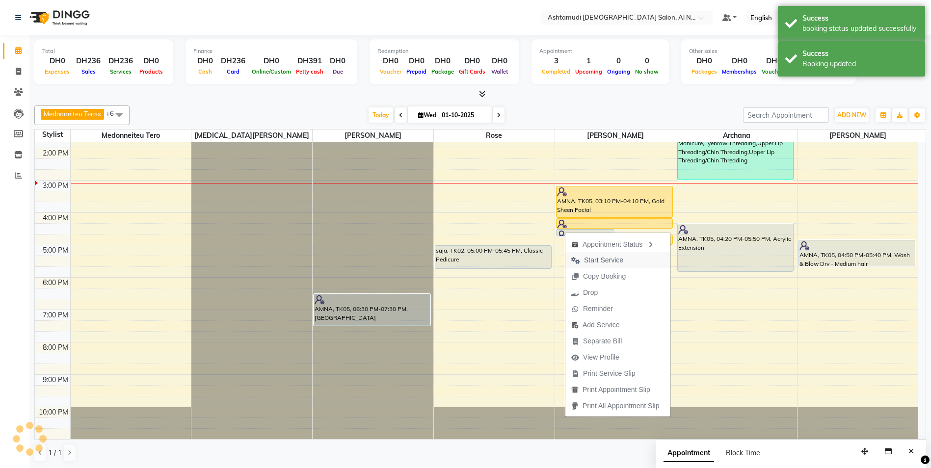
click at [612, 259] on span "Start Service" at bounding box center [603, 260] width 39 height 10
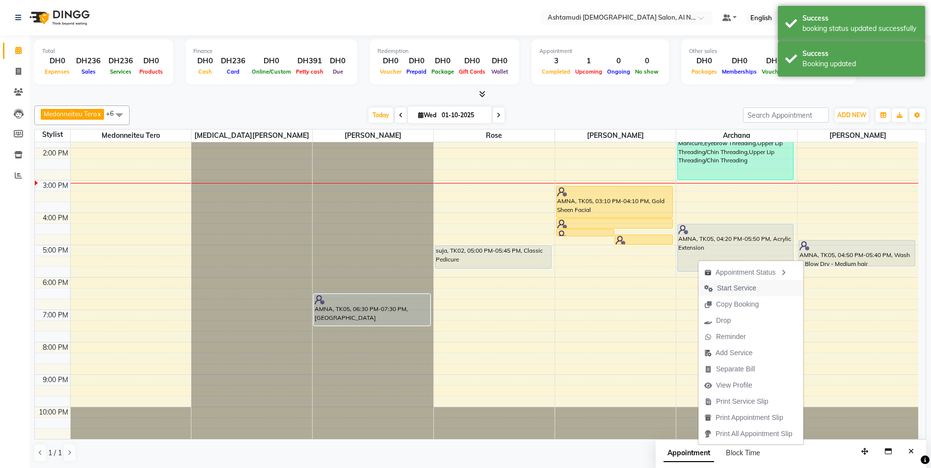
click at [738, 286] on span "Start Service" at bounding box center [736, 288] width 39 height 10
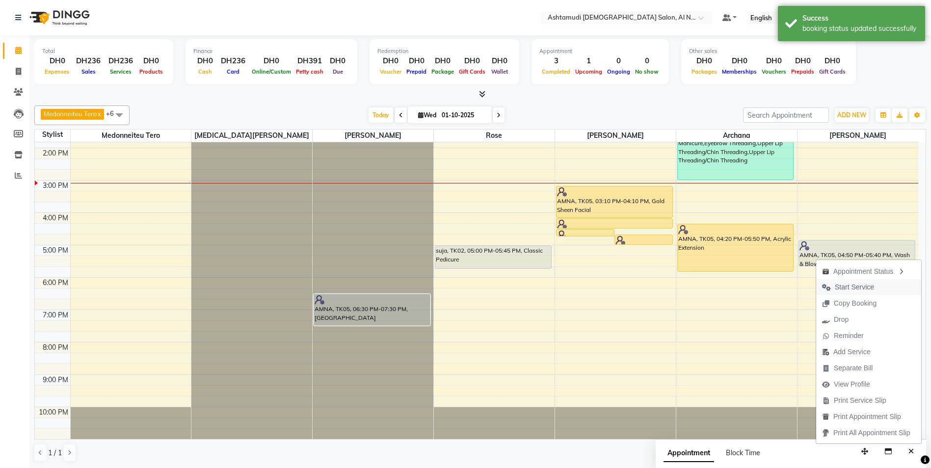
click at [844, 282] on span "Start Service" at bounding box center [848, 287] width 64 height 16
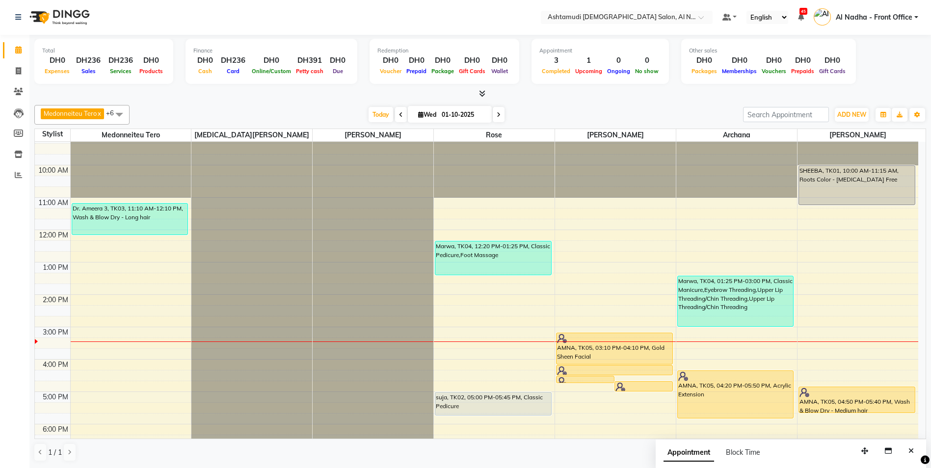
scroll to position [58, 0]
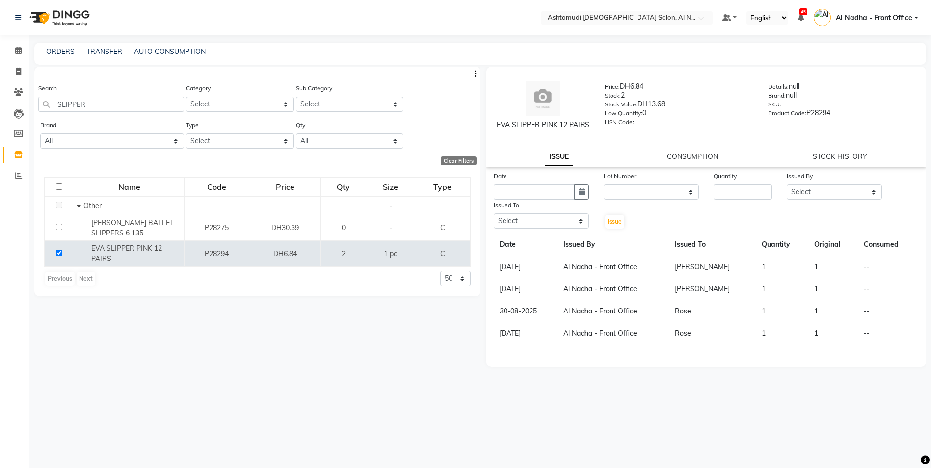
select select
click at [22, 154] on icon at bounding box center [18, 154] width 8 height 7
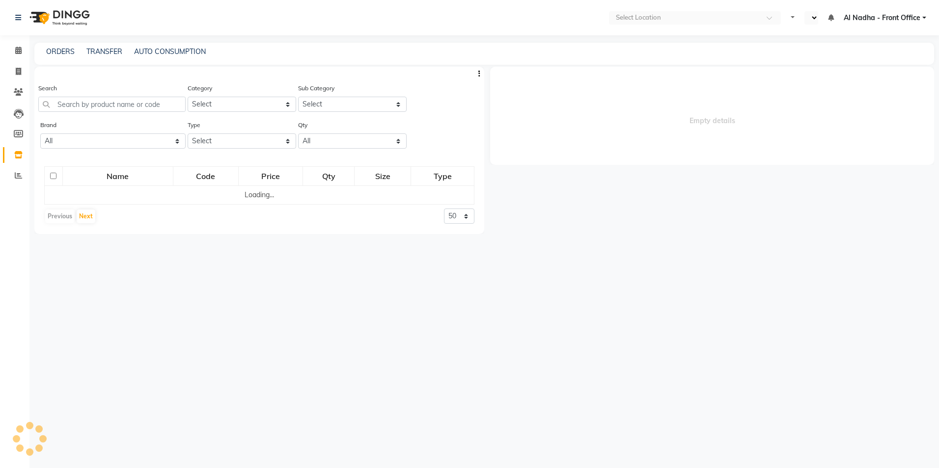
select select "en"
select select
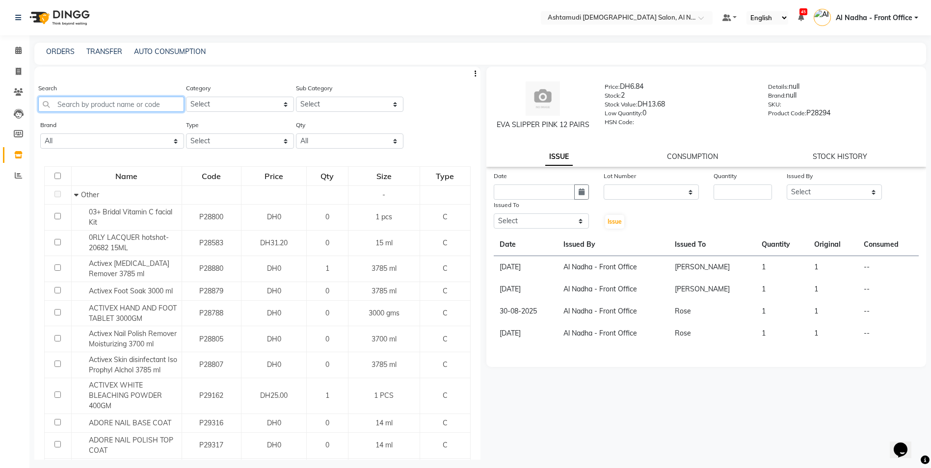
click at [75, 101] on input "text" at bounding box center [111, 104] width 146 height 15
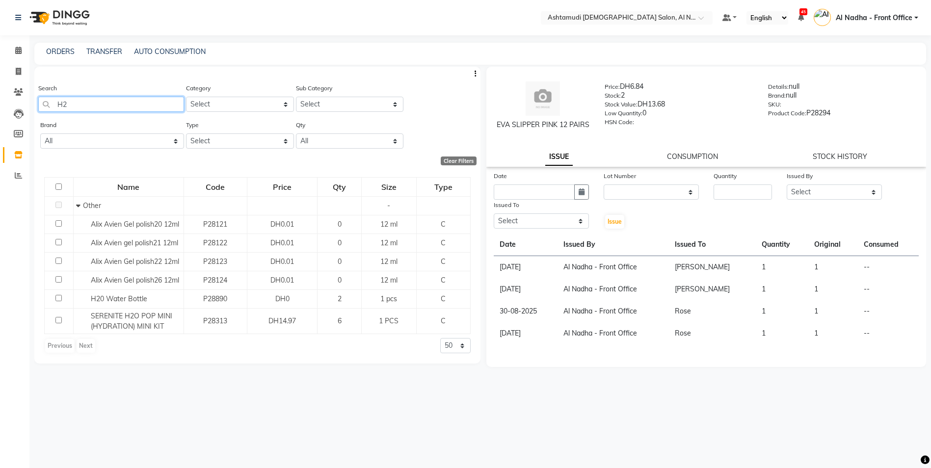
type input "H"
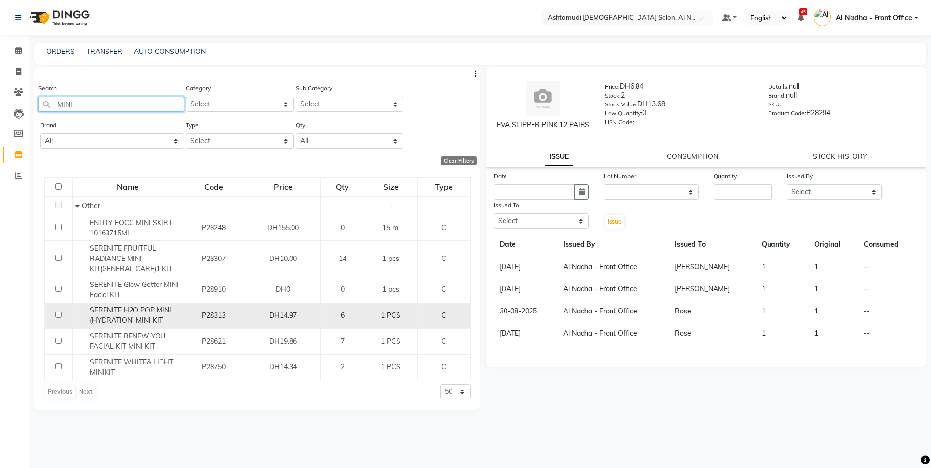
type input "MINI"
click at [56, 312] on input "checkbox" at bounding box center [58, 315] width 6 height 6
checkbox input "true"
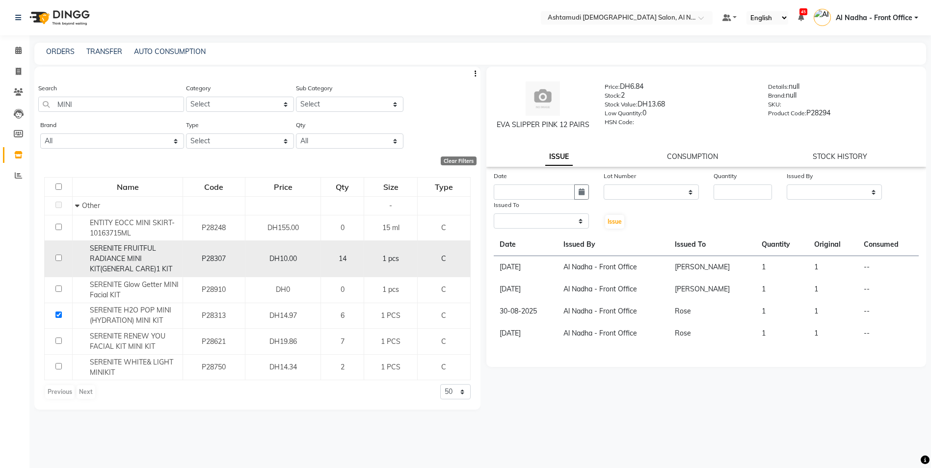
select select
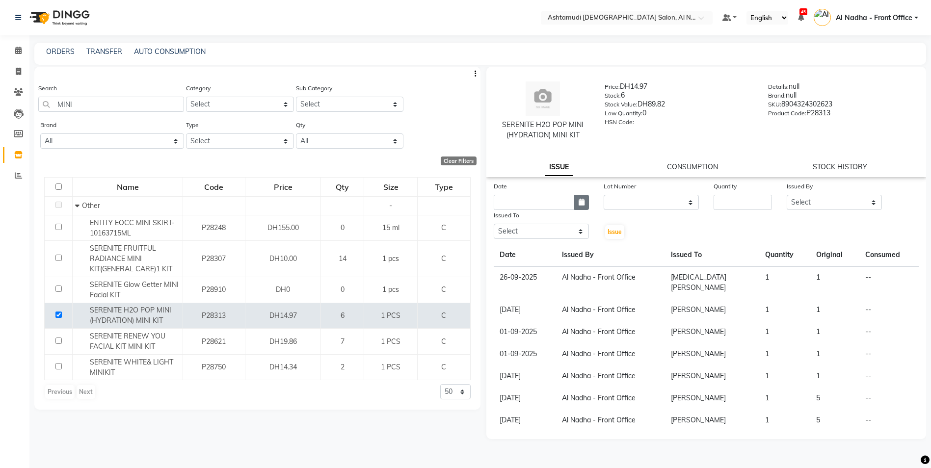
click at [576, 202] on button "button" at bounding box center [581, 202] width 15 height 15
select select "10"
select select "2025"
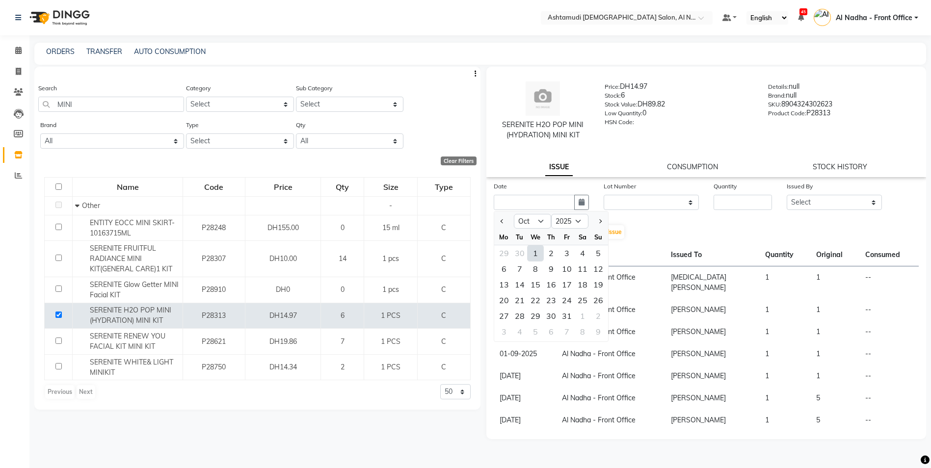
click at [536, 253] on div "1" at bounding box center [536, 253] width 16 height 16
type input "01-10-2025"
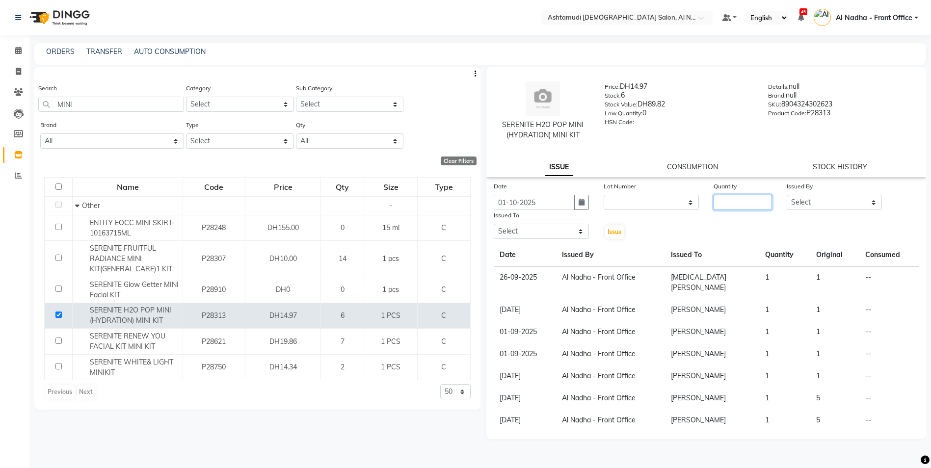
click at [731, 198] on input "number" at bounding box center [743, 202] width 58 height 15
type input "1"
click at [805, 196] on select "Select Al Nadha - Front Office Archana Medonneiteu Tero Mehwish Mubeen Minu Kha…" at bounding box center [834, 202] width 95 height 15
select select "59177"
click at [787, 195] on select "Select Al Nadha - Front Office Archana Medonneiteu Tero Mehwish Mubeen Minu Kha…" at bounding box center [834, 202] width 95 height 15
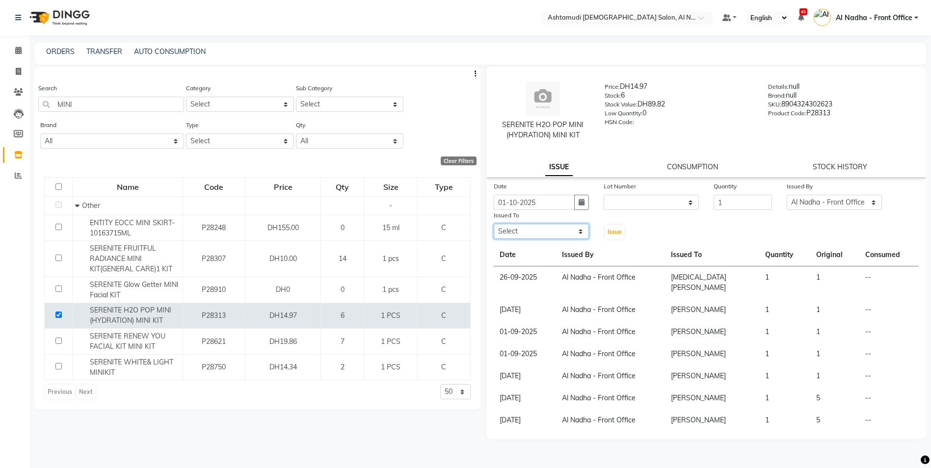
drag, startPoint x: 531, startPoint y: 231, endPoint x: 537, endPoint y: 240, distance: 10.9
click at [531, 231] on select "Select Al Nadha - Front Office Archana Medonneiteu Tero Mehwish Mubeen Minu Kha…" at bounding box center [541, 231] width 95 height 15
select select "71437"
click at [494, 224] on select "Select Al Nadha - Front Office Archana Medonneiteu Tero Mehwish Mubeen Minu Kha…" at bounding box center [541, 231] width 95 height 15
click at [610, 232] on span "Issue" at bounding box center [615, 231] width 14 height 7
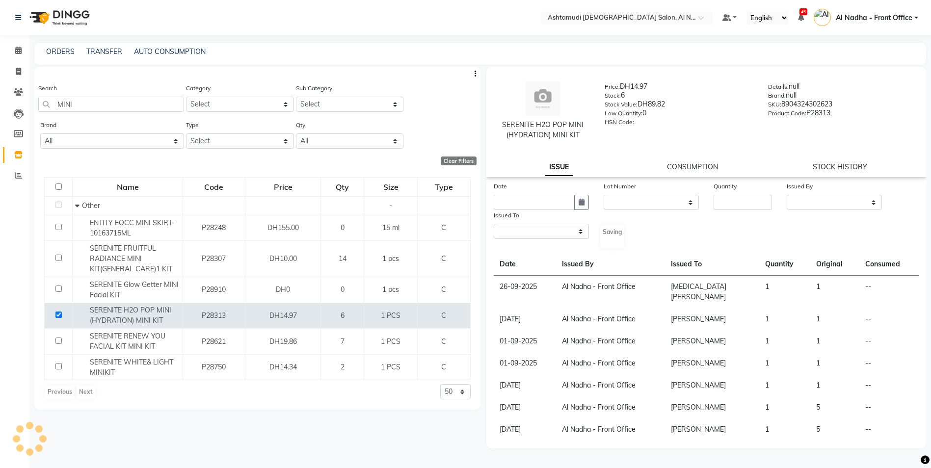
select select
